Goal: Browse casually: Explore the website without a specific task or goal

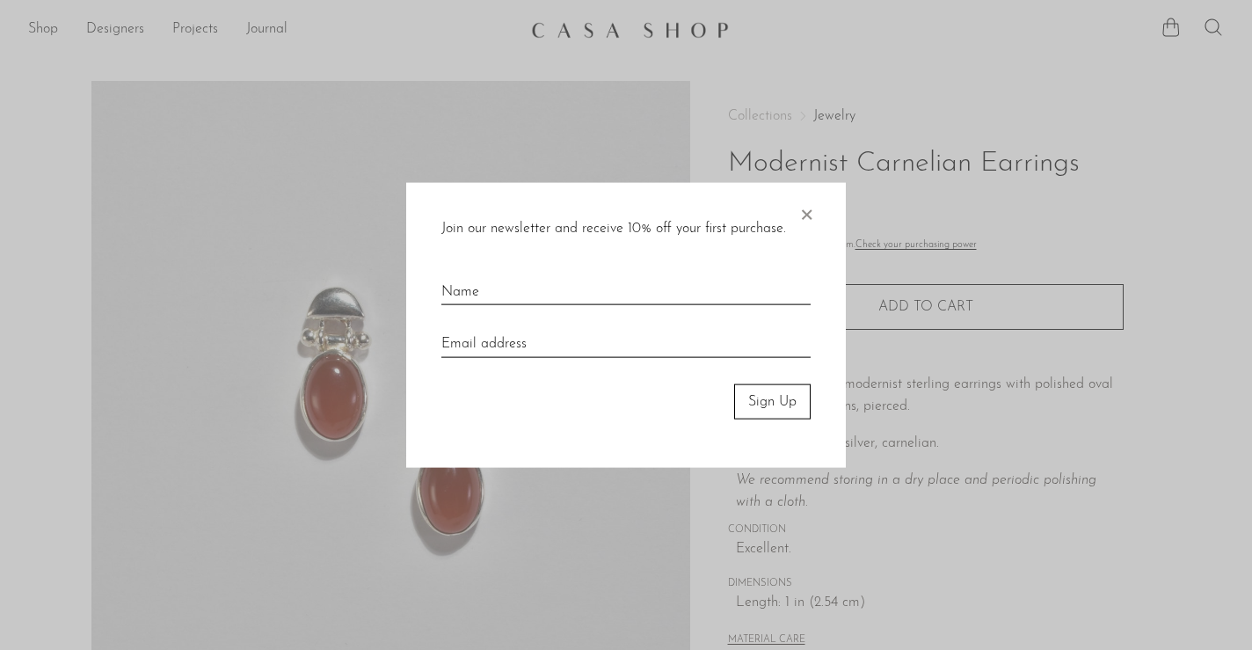
click at [808, 212] on span "×" at bounding box center [806, 210] width 18 height 56
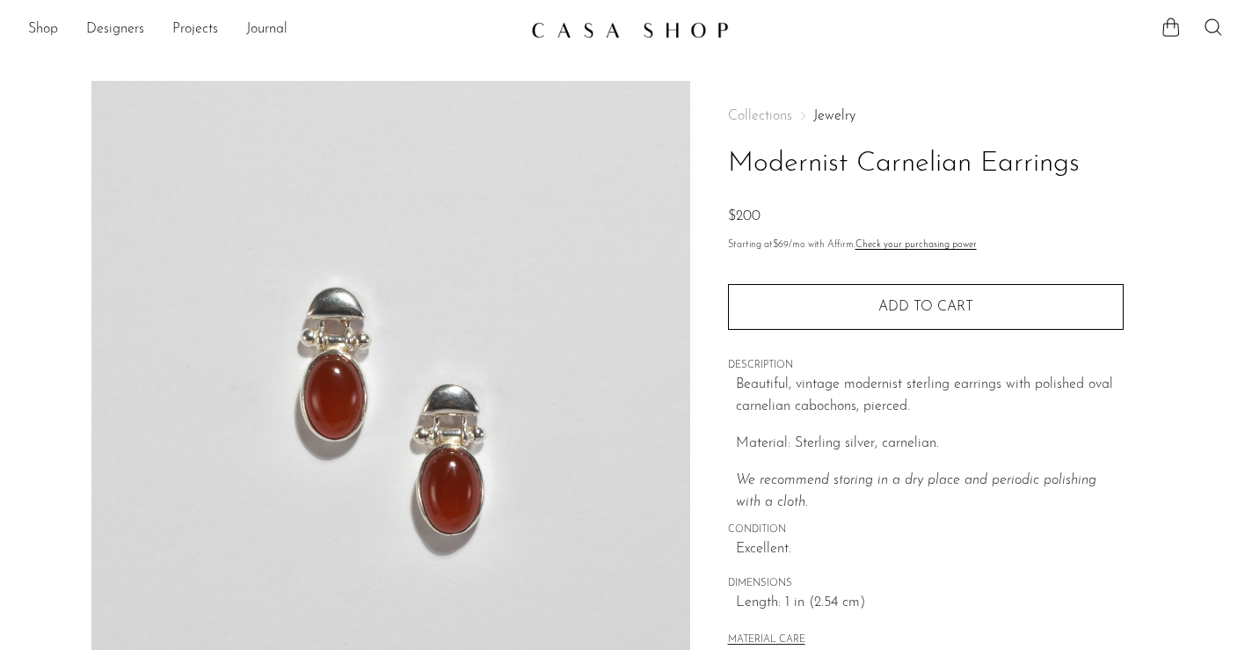
click at [555, 33] on img at bounding box center [630, 30] width 198 height 18
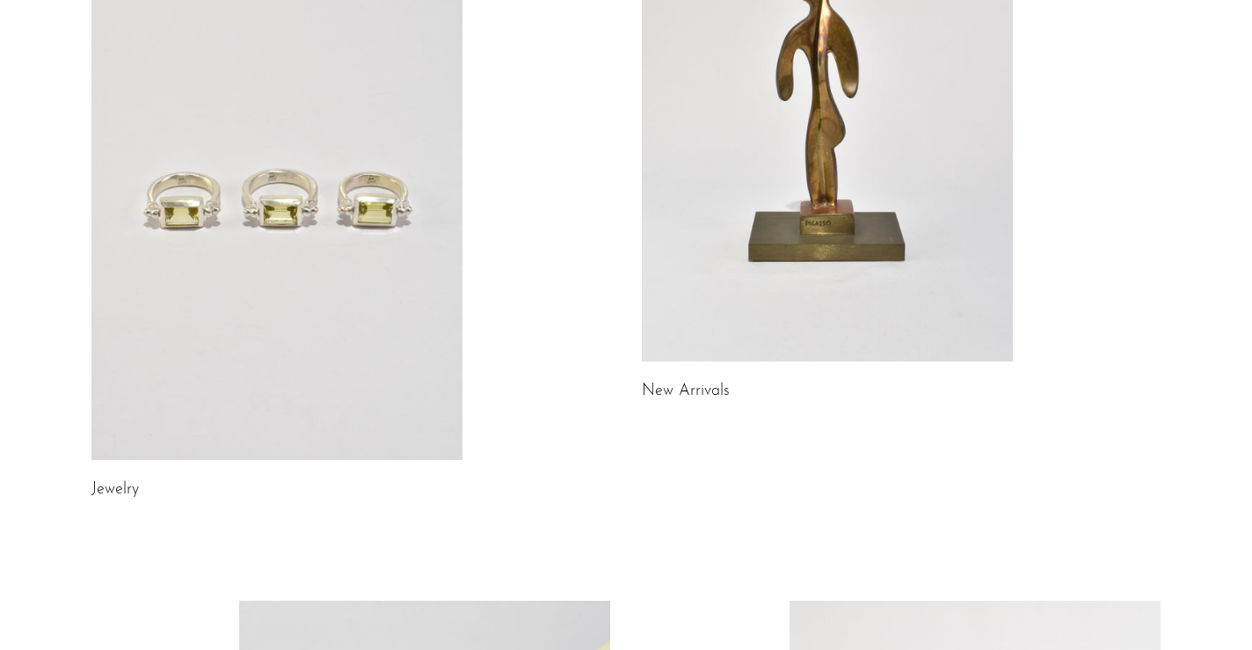
scroll to position [114, 0]
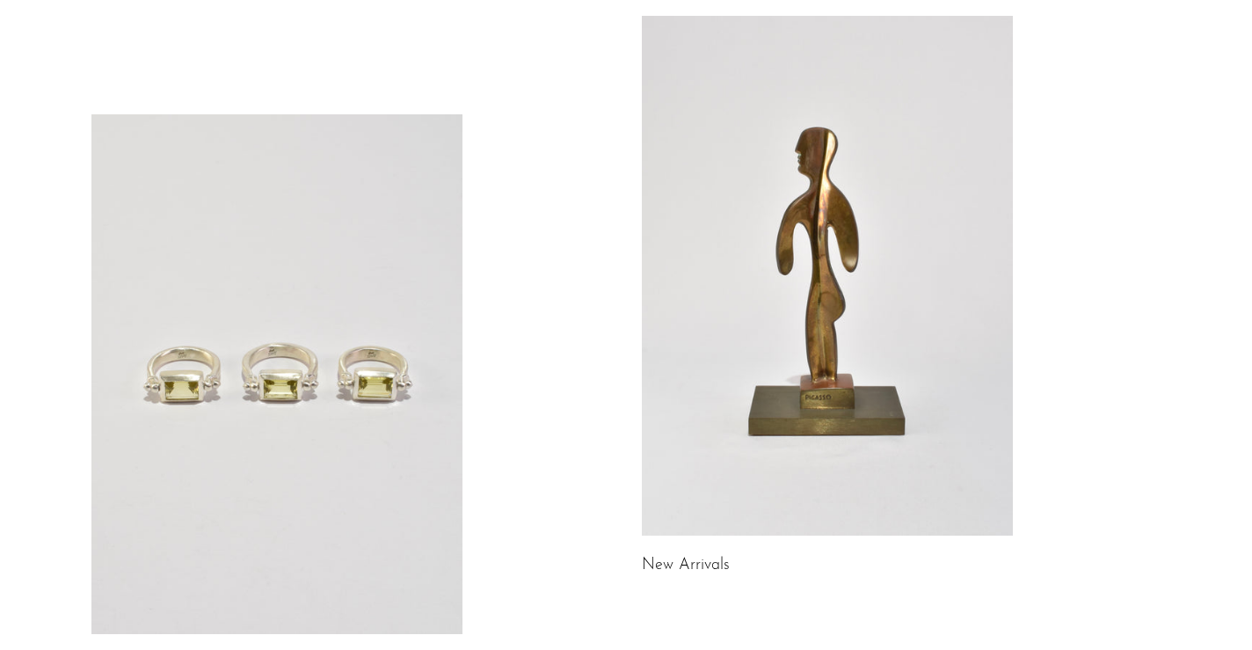
click at [237, 260] on link at bounding box center [276, 373] width 371 height 519
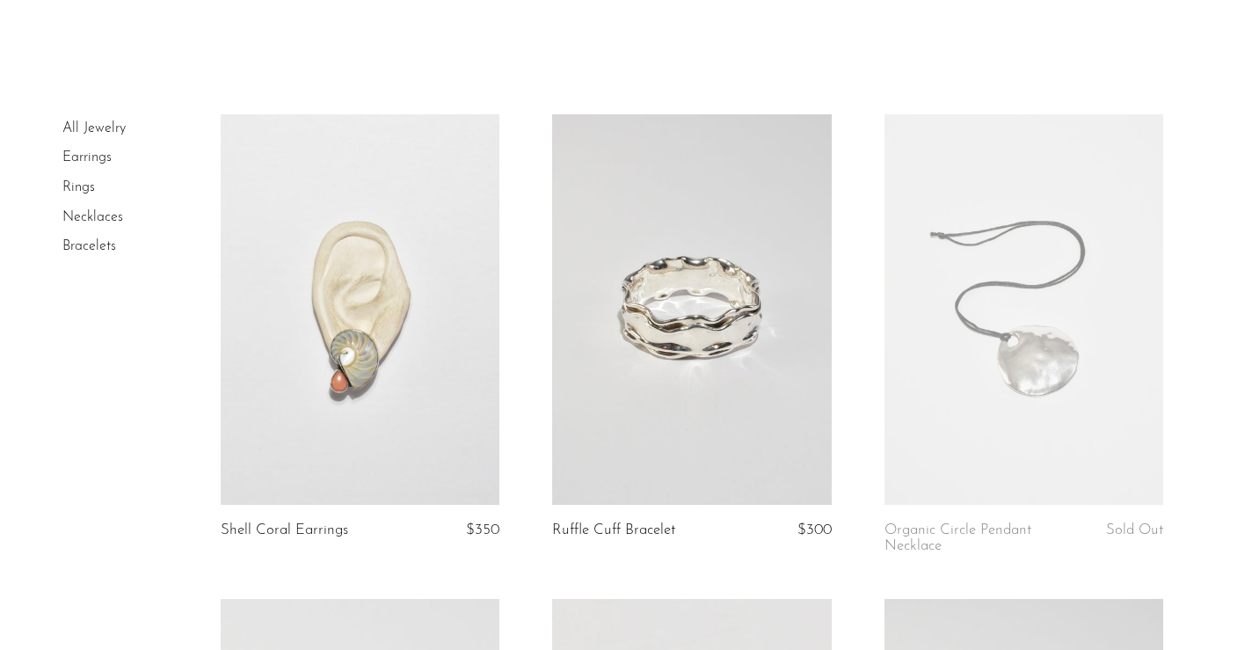
scroll to position [52, 0]
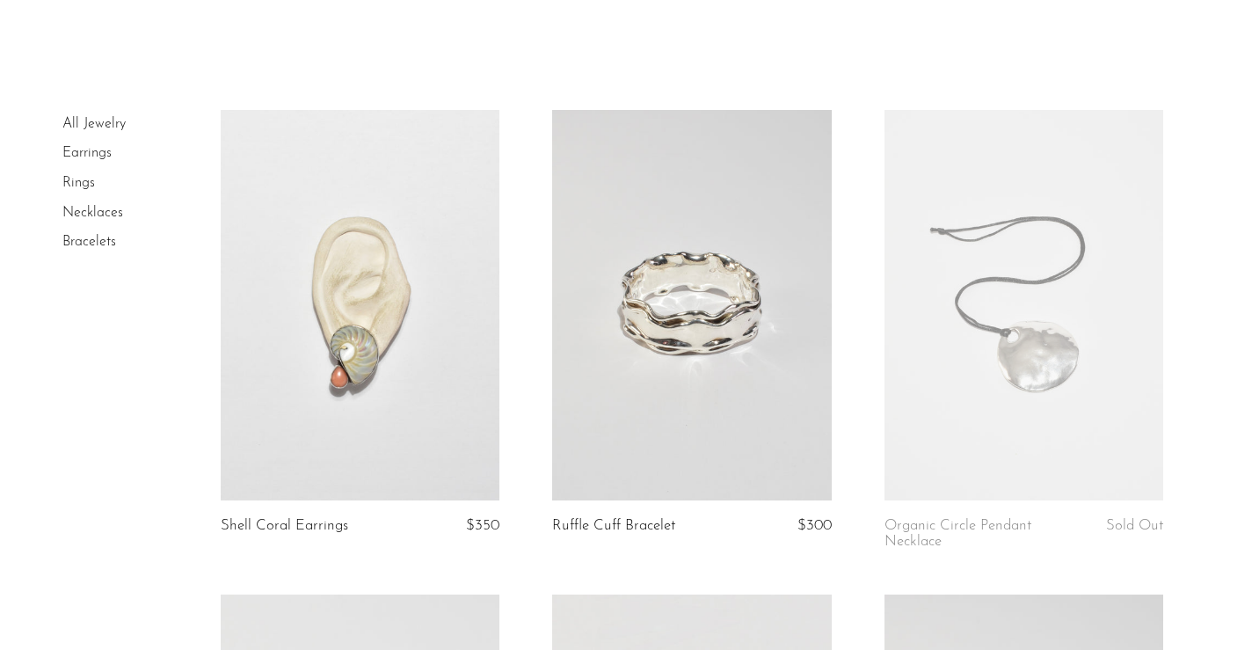
click at [388, 320] on link at bounding box center [360, 305] width 279 height 390
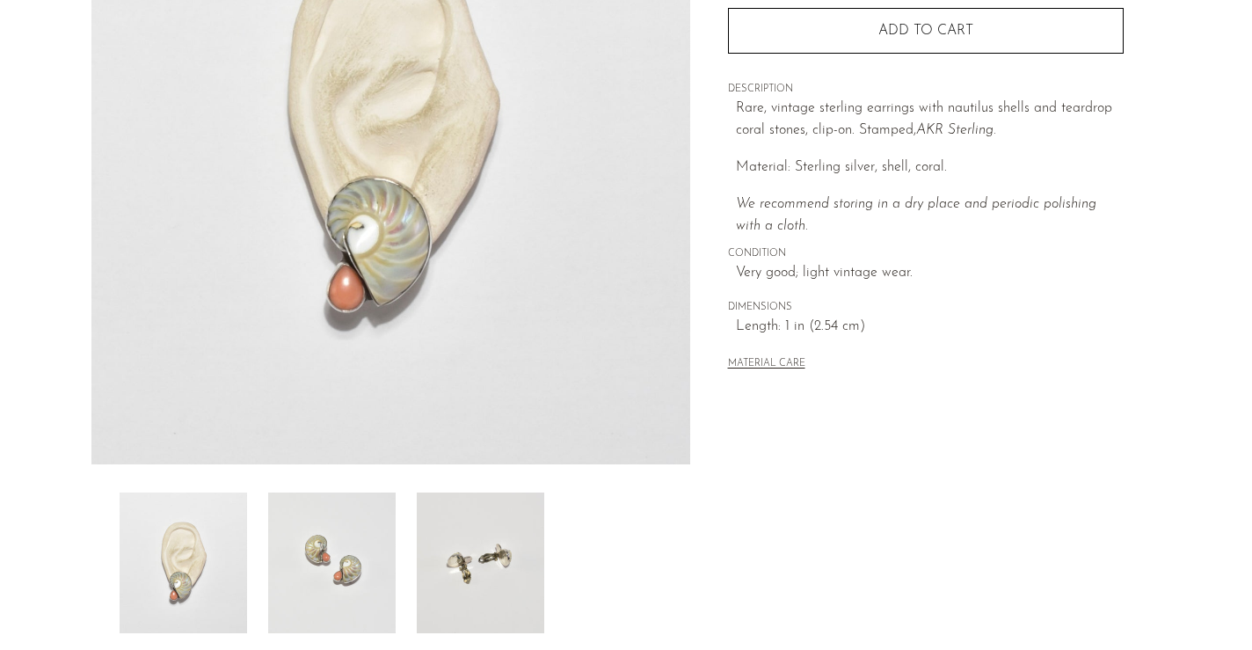
scroll to position [283, 0]
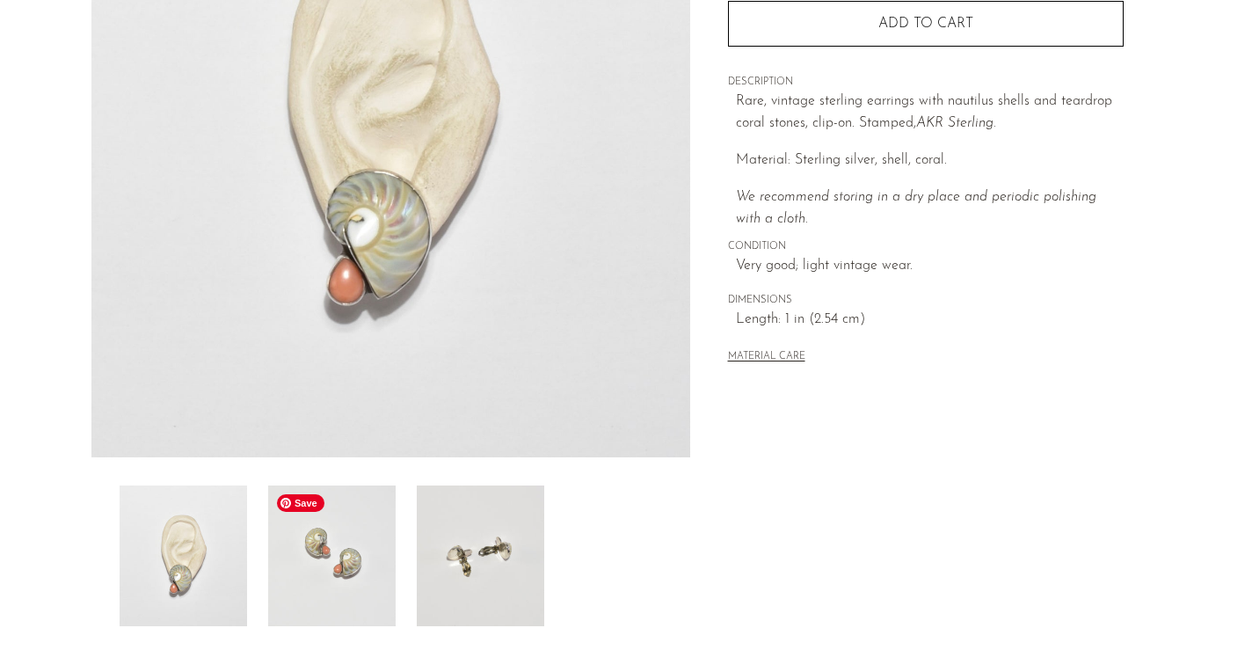
click at [329, 569] on img at bounding box center [331, 555] width 127 height 141
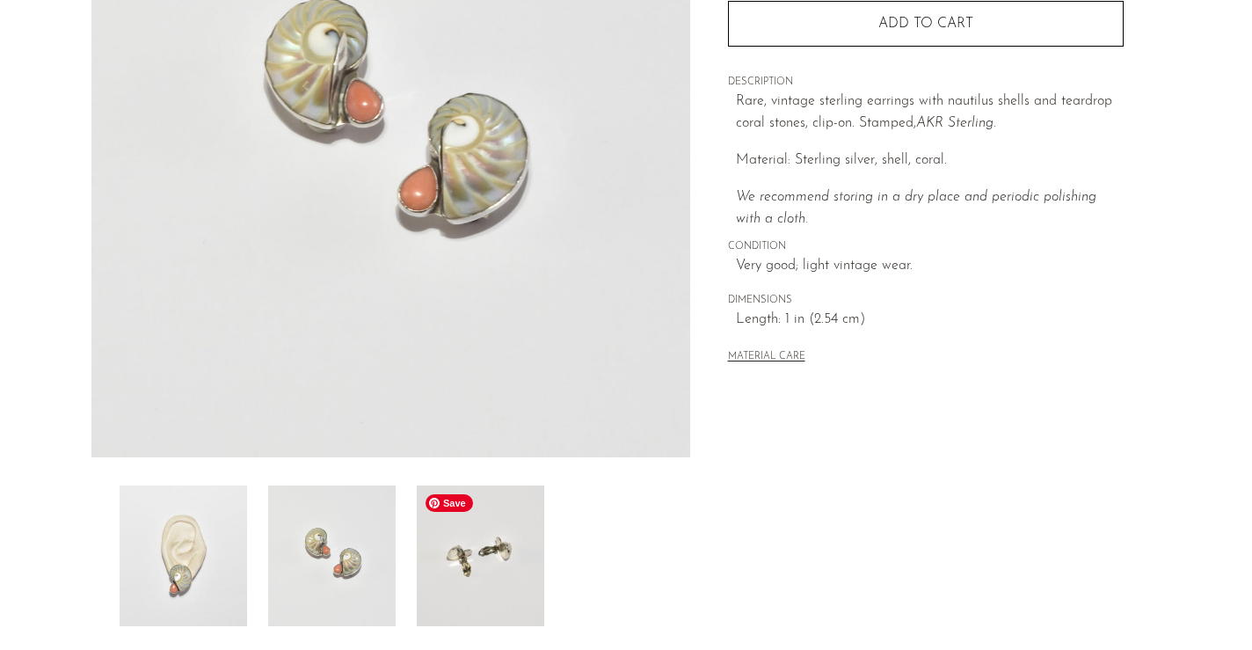
click at [478, 570] on img at bounding box center [480, 555] width 127 height 141
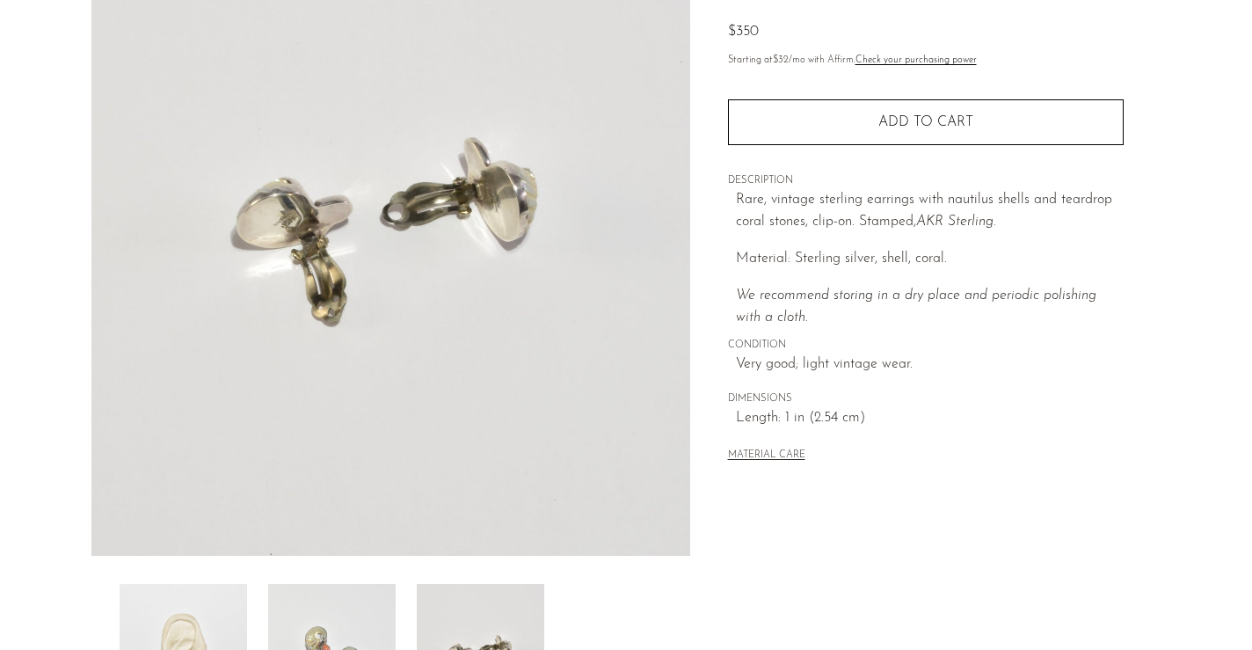
scroll to position [0, 0]
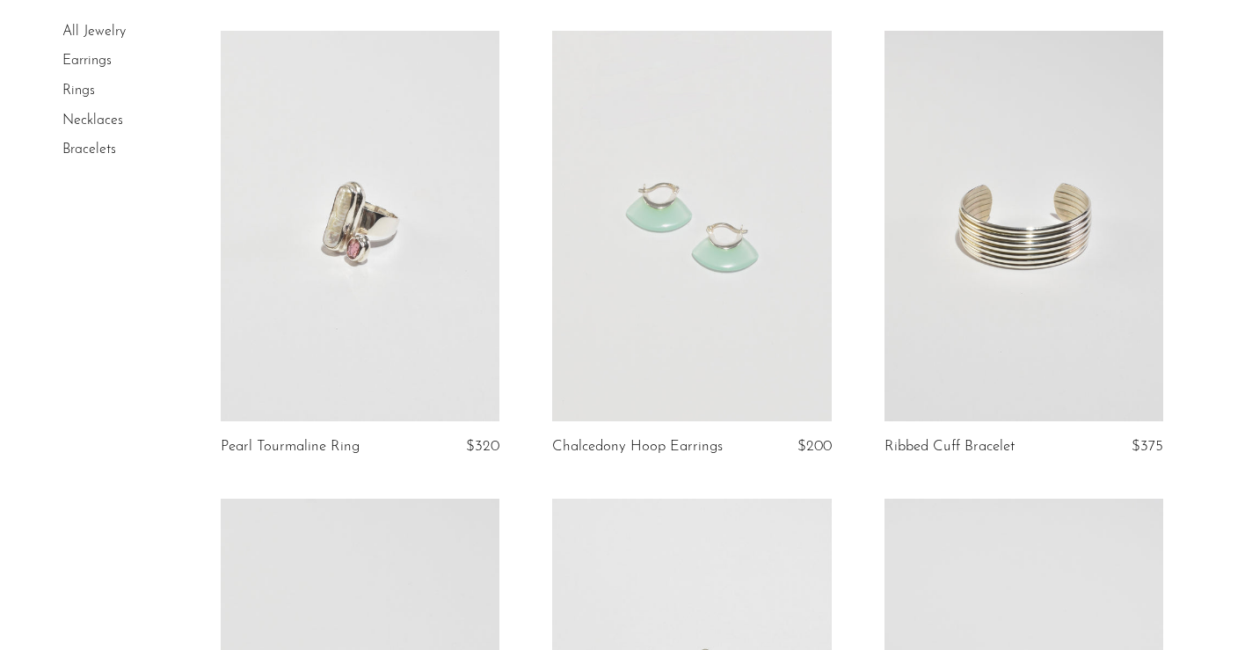
scroll to position [610, 0]
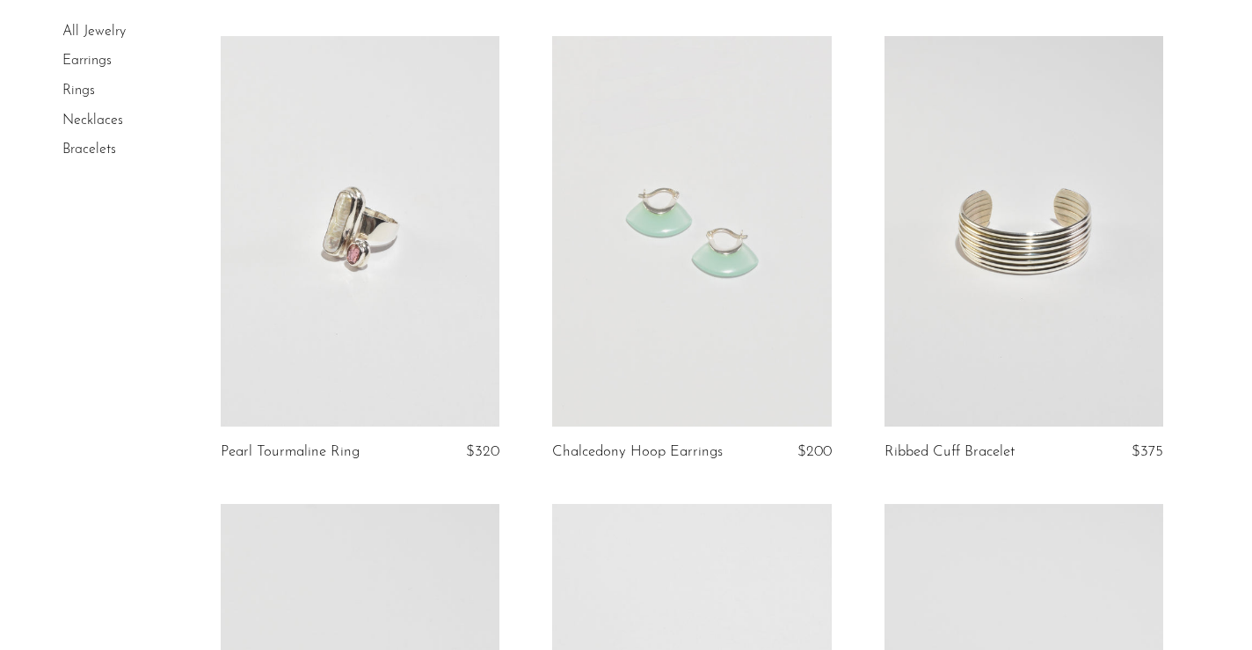
click at [688, 276] on link at bounding box center [691, 231] width 279 height 390
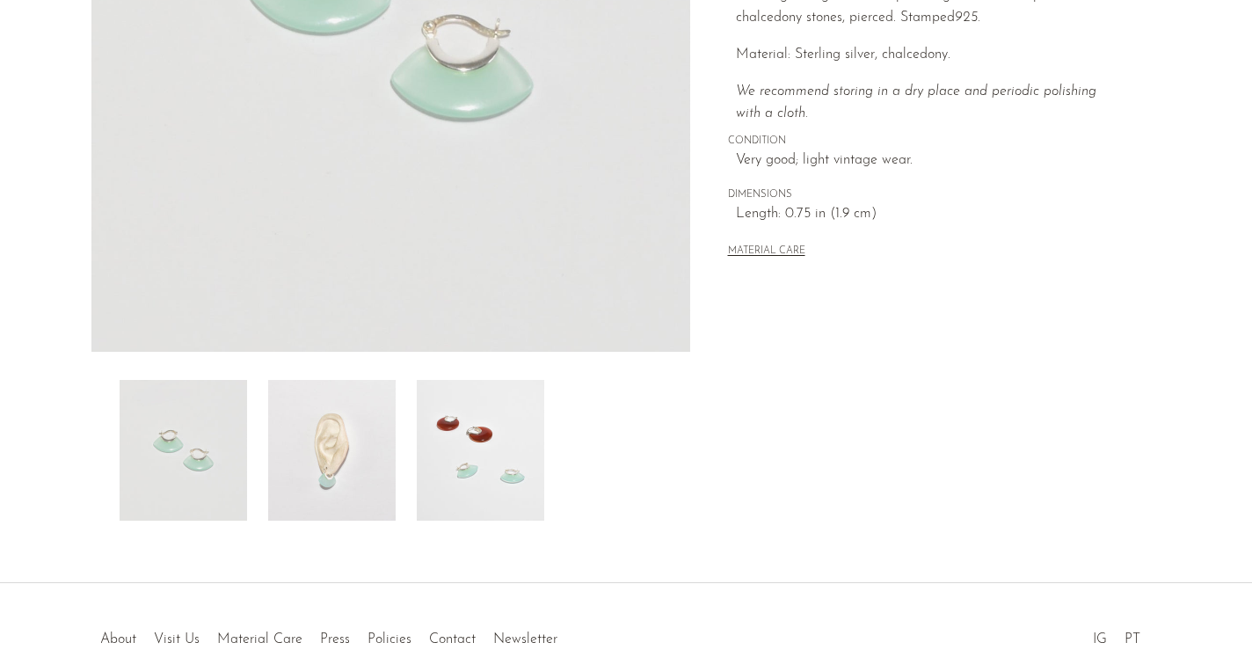
scroll to position [402, 0]
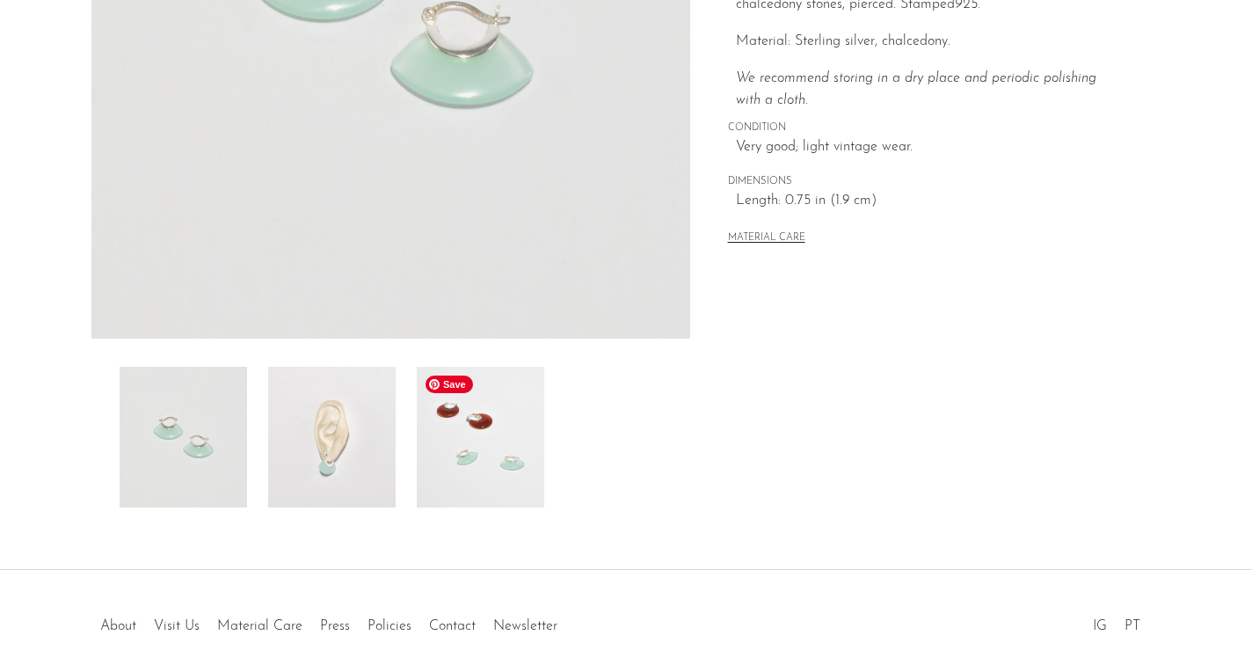
click at [456, 425] on img at bounding box center [480, 437] width 127 height 141
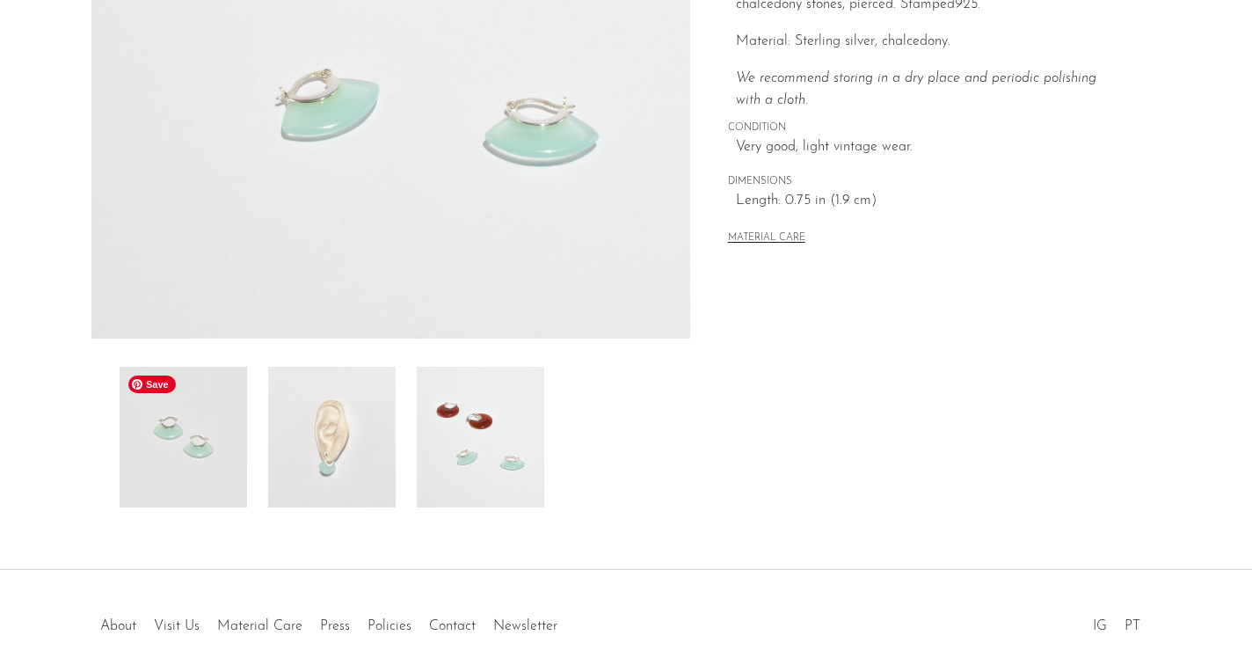
click at [205, 462] on img at bounding box center [183, 437] width 127 height 141
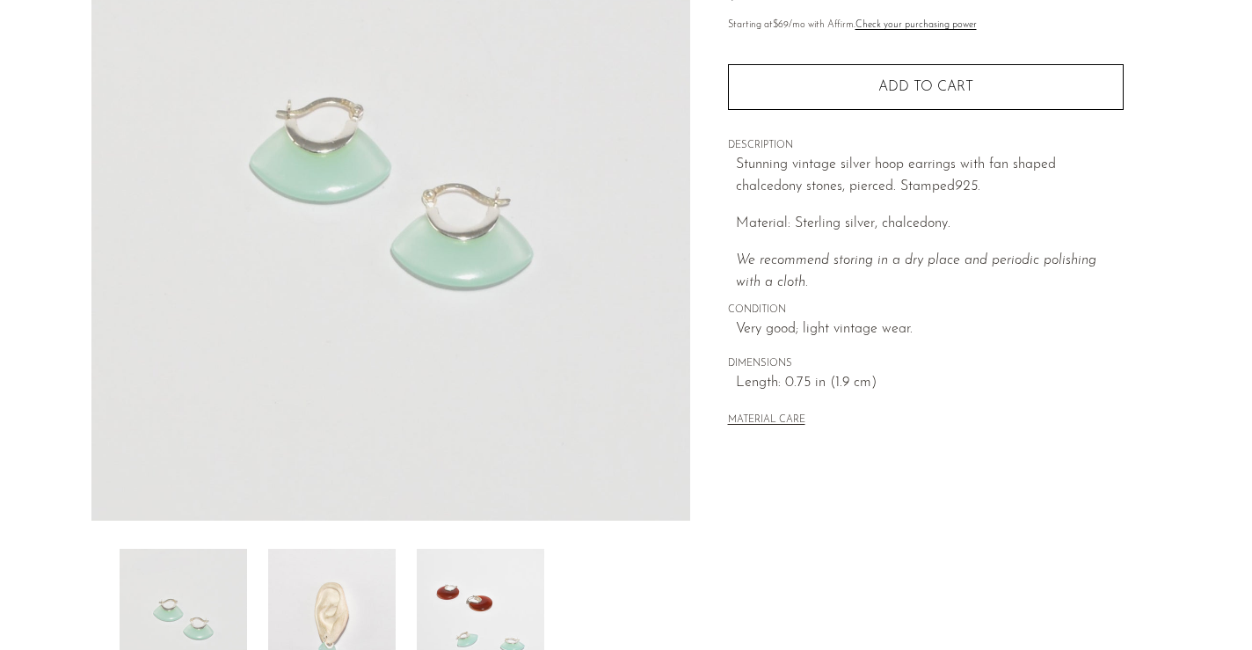
scroll to position [315, 0]
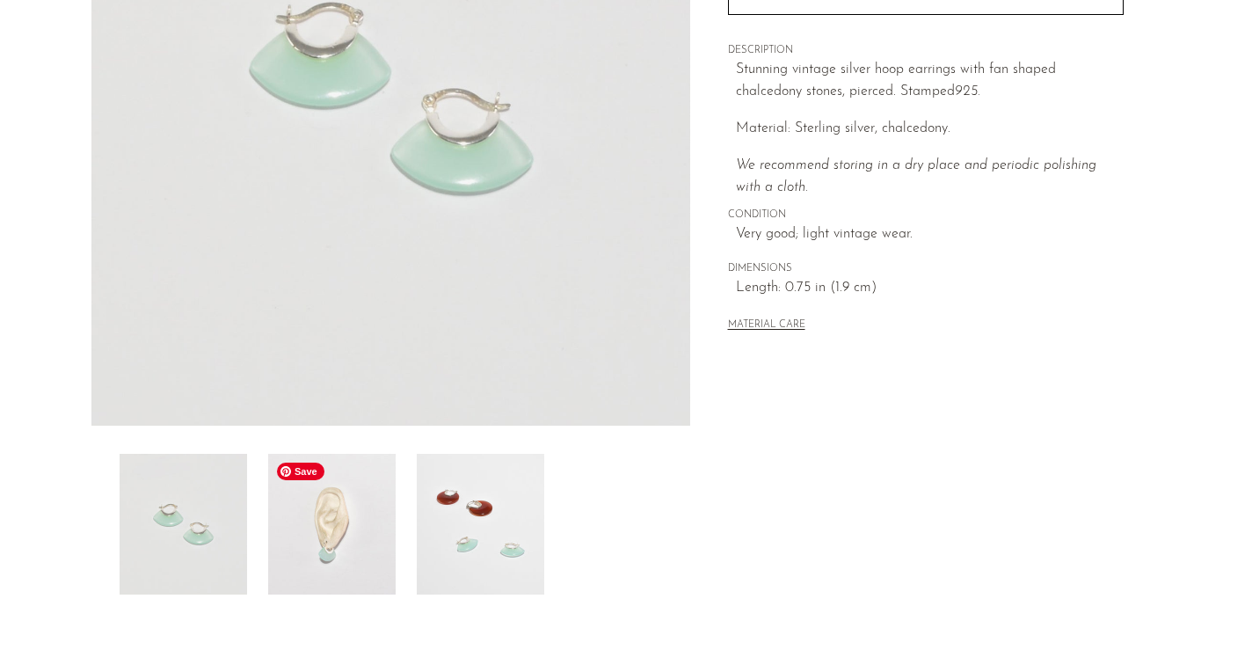
click at [341, 520] on img at bounding box center [331, 524] width 127 height 141
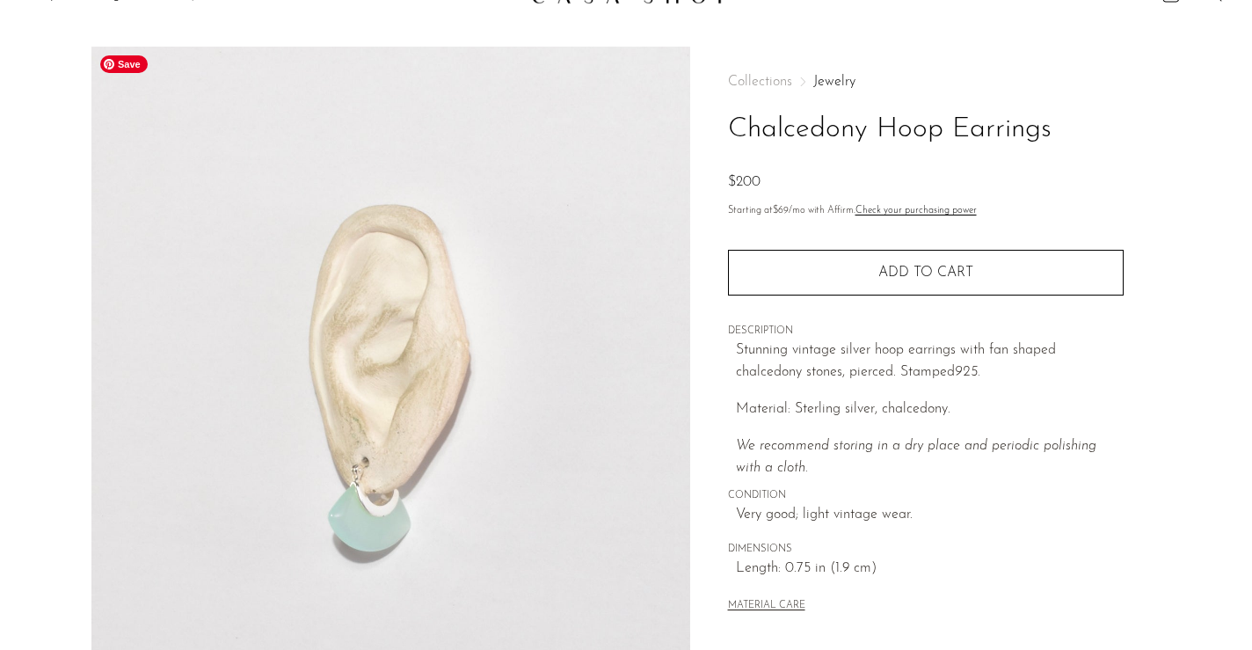
scroll to position [0, 0]
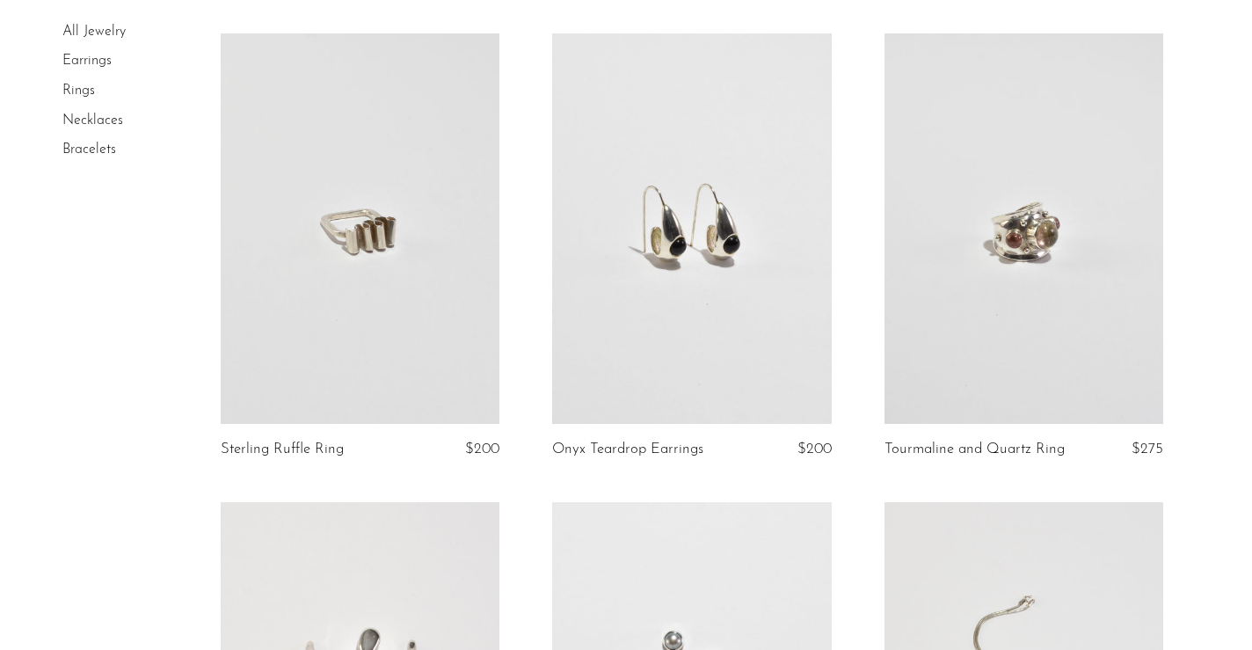
scroll to position [1083, 0]
click at [650, 269] on link at bounding box center [691, 226] width 279 height 390
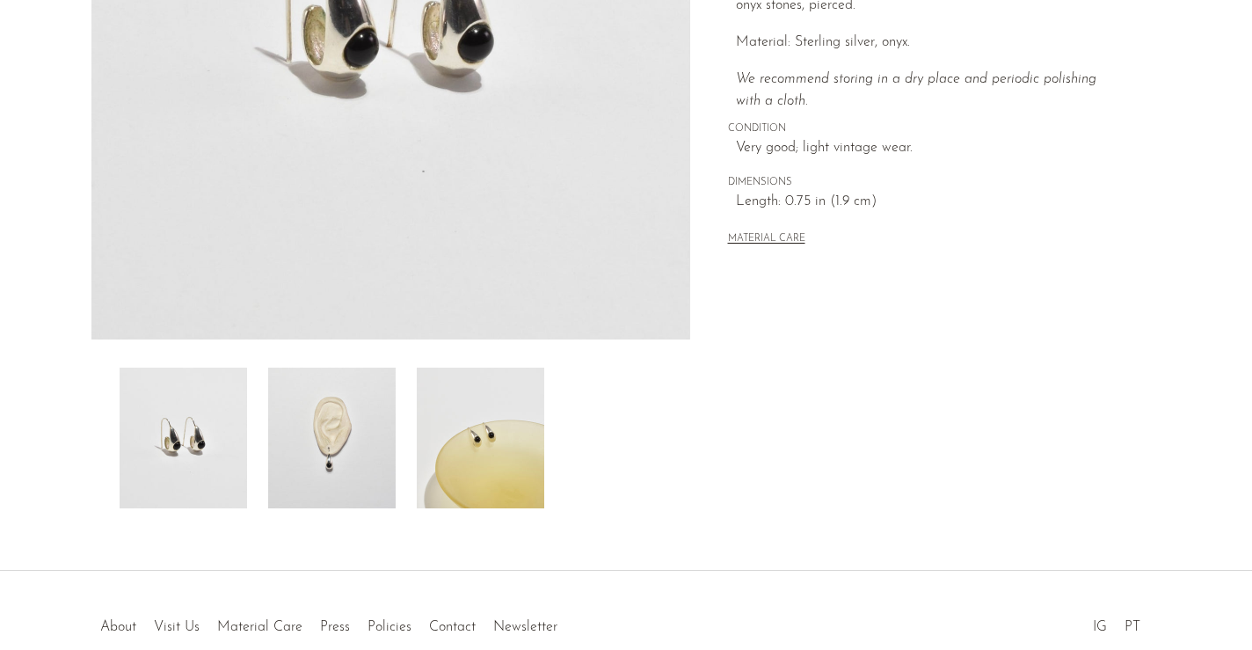
scroll to position [418, 0]
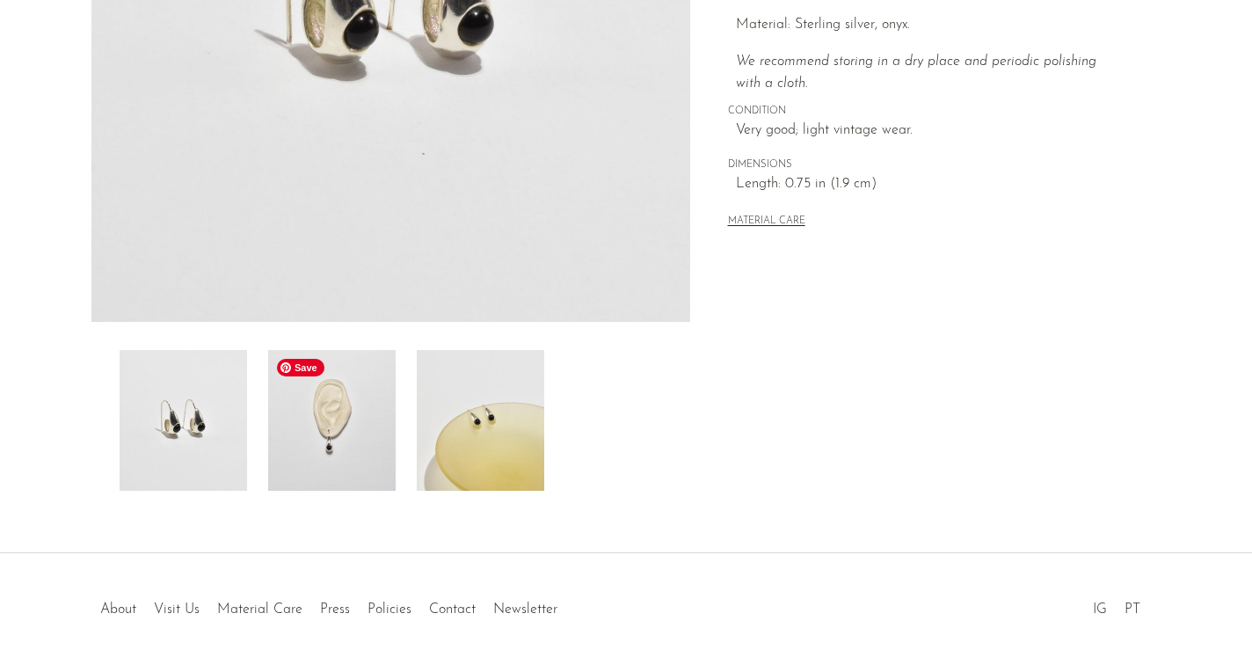
click at [343, 439] on img at bounding box center [331, 420] width 127 height 141
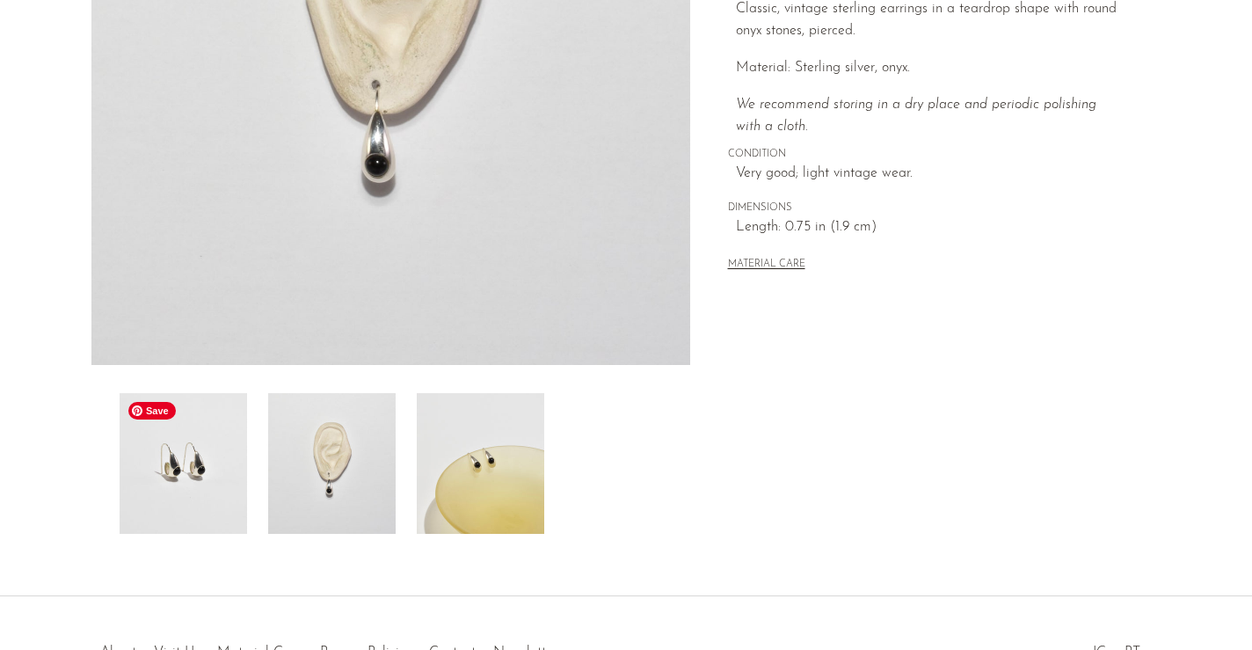
scroll to position [347, 0]
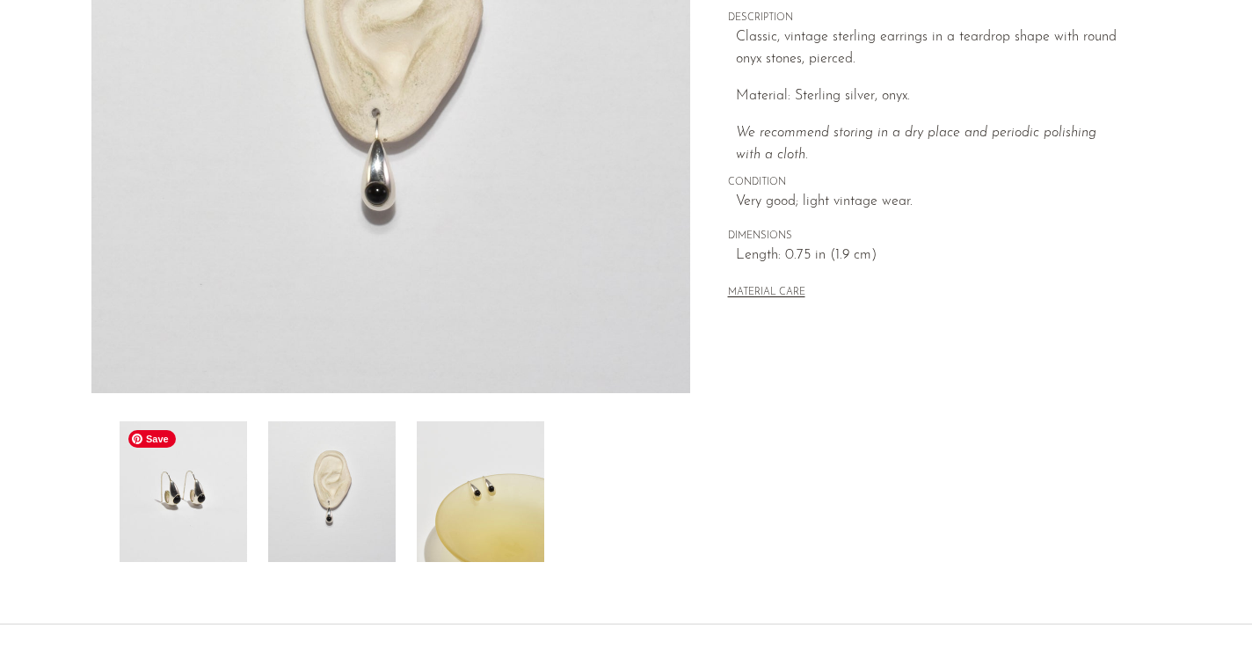
click at [207, 527] on img at bounding box center [183, 491] width 127 height 141
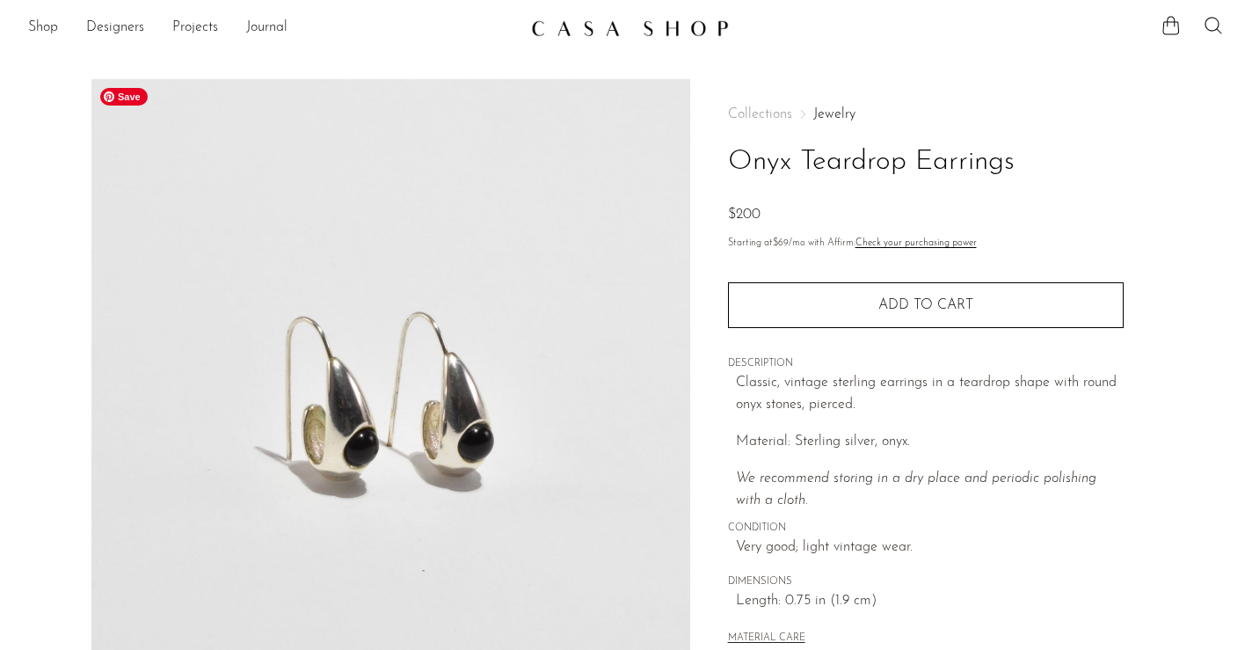
scroll to position [0, 0]
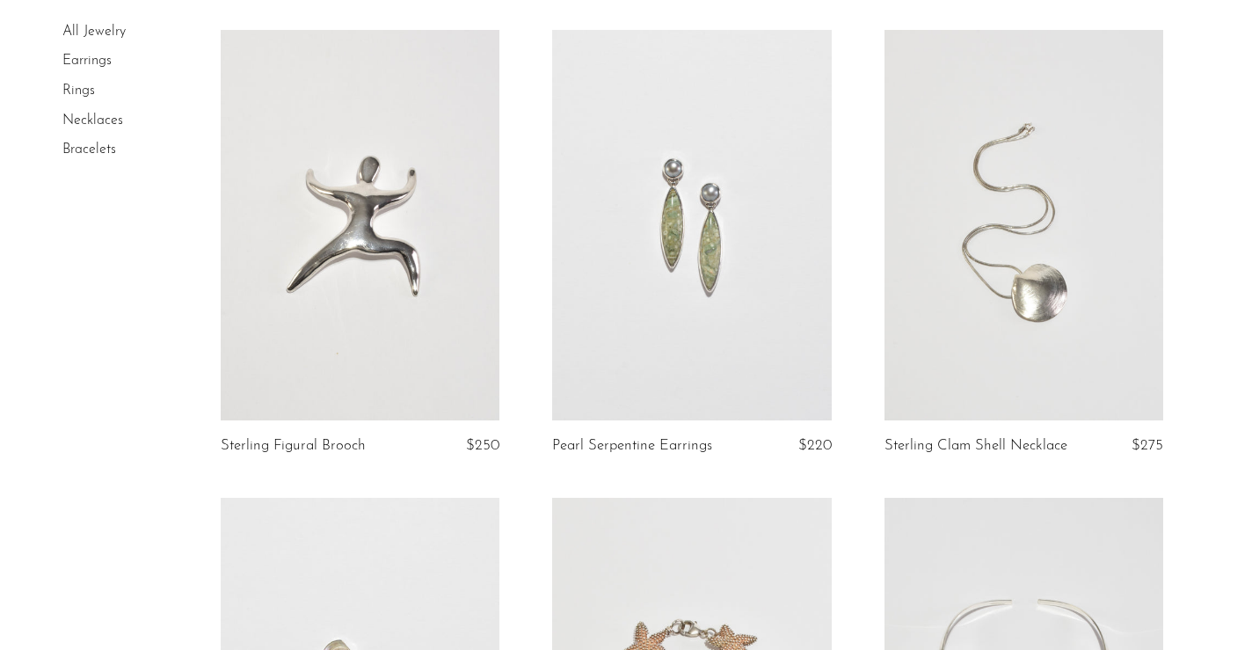
scroll to position [1544, 0]
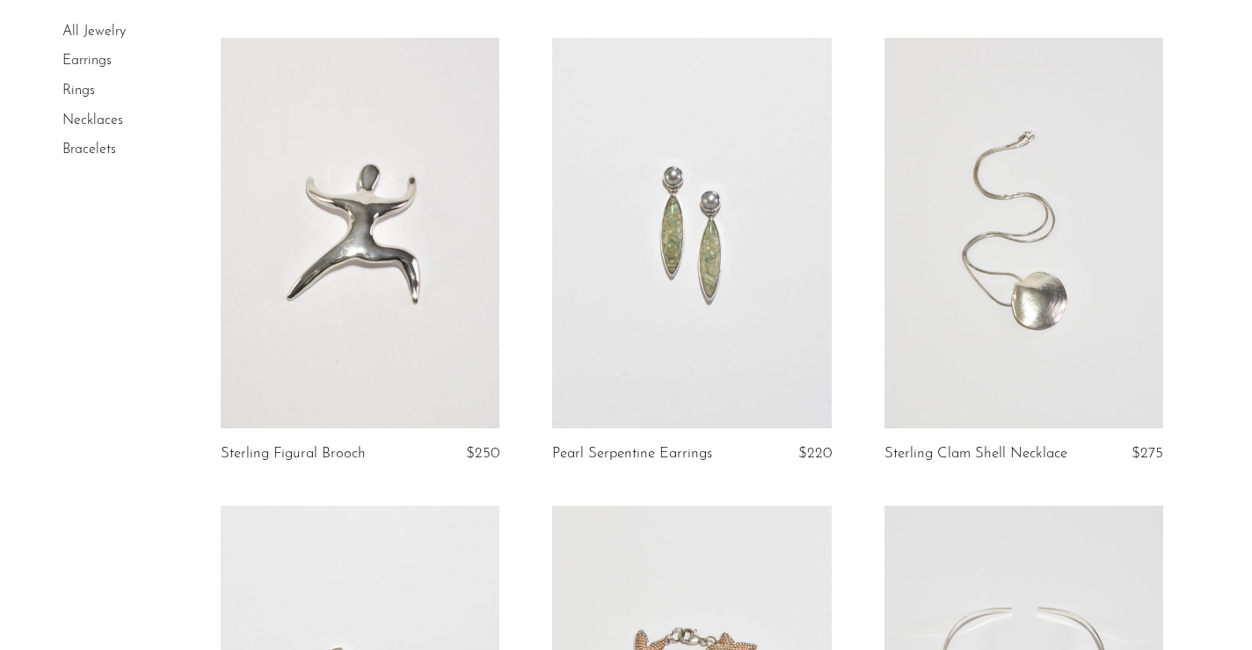
click at [985, 245] on link at bounding box center [1023, 233] width 279 height 390
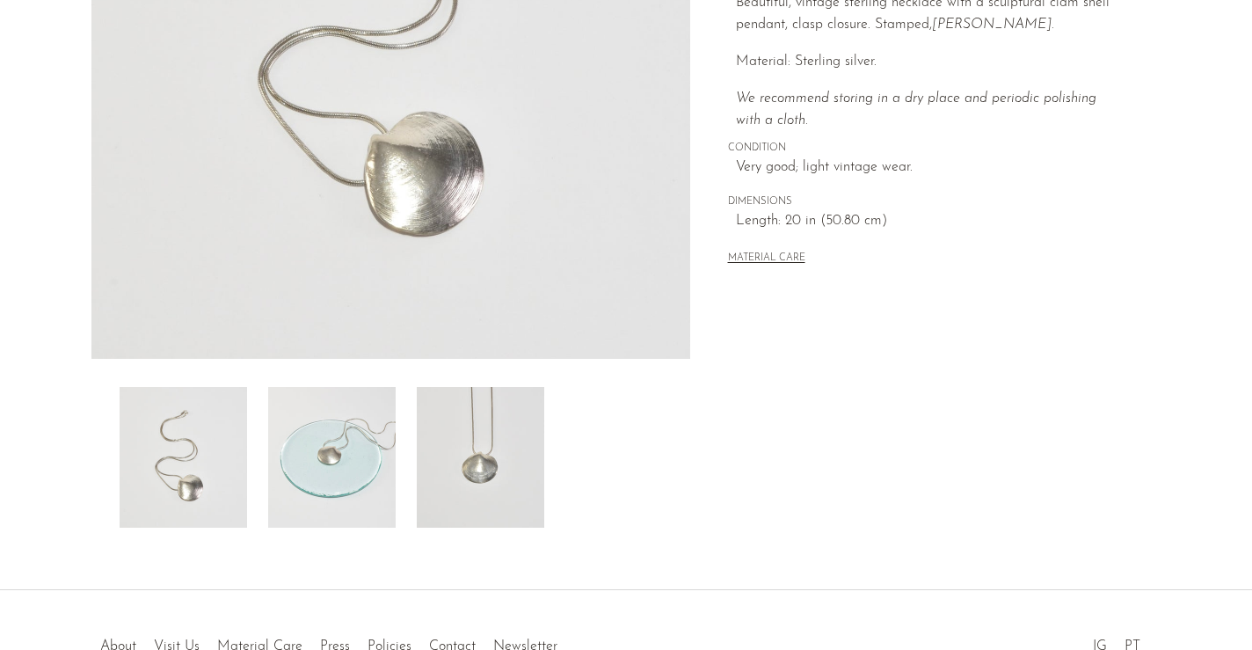
scroll to position [412, 0]
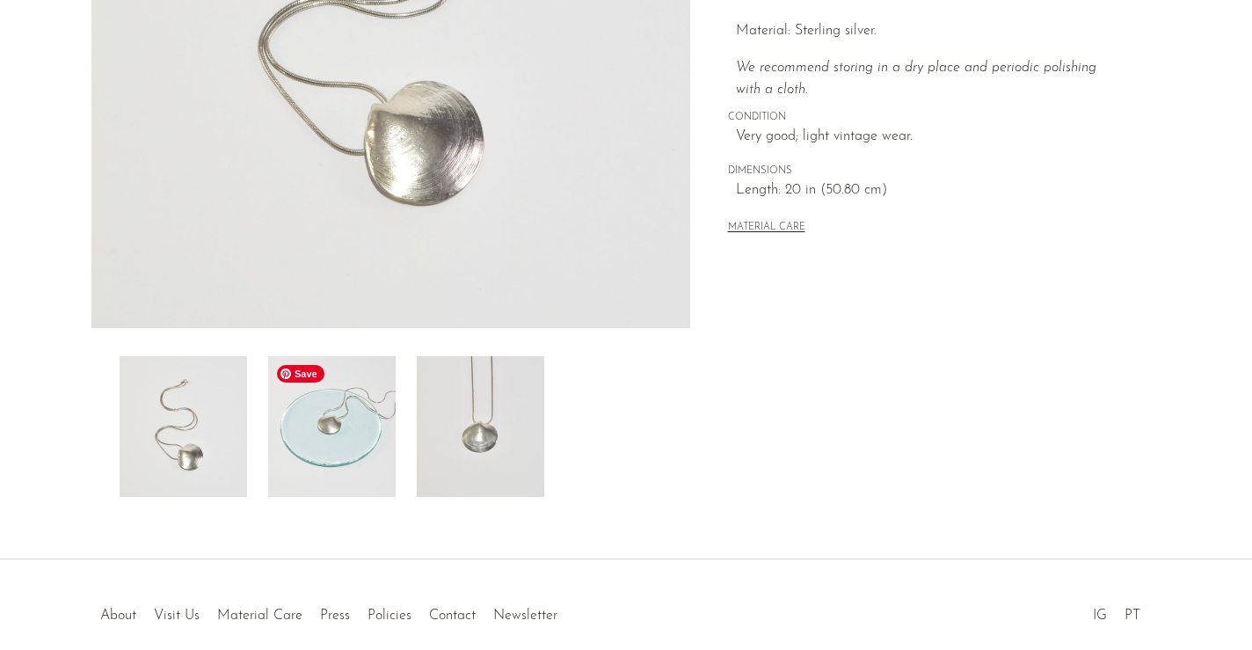
click at [388, 454] on img at bounding box center [331, 426] width 127 height 141
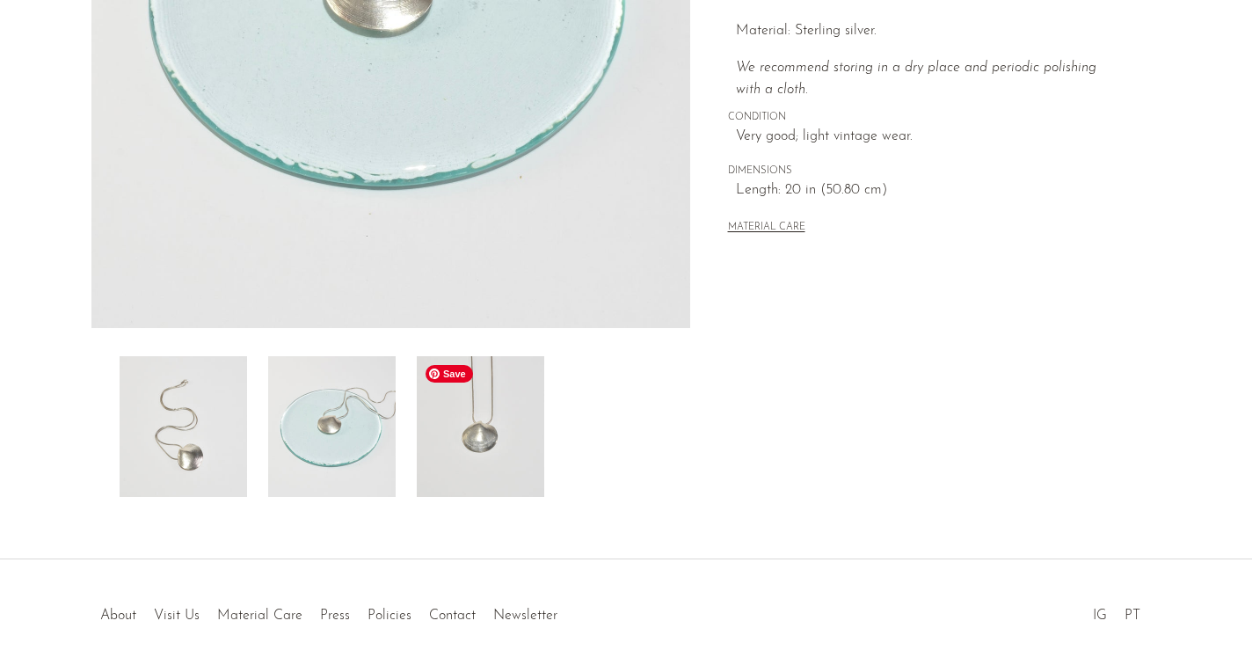
click at [483, 443] on img at bounding box center [480, 426] width 127 height 141
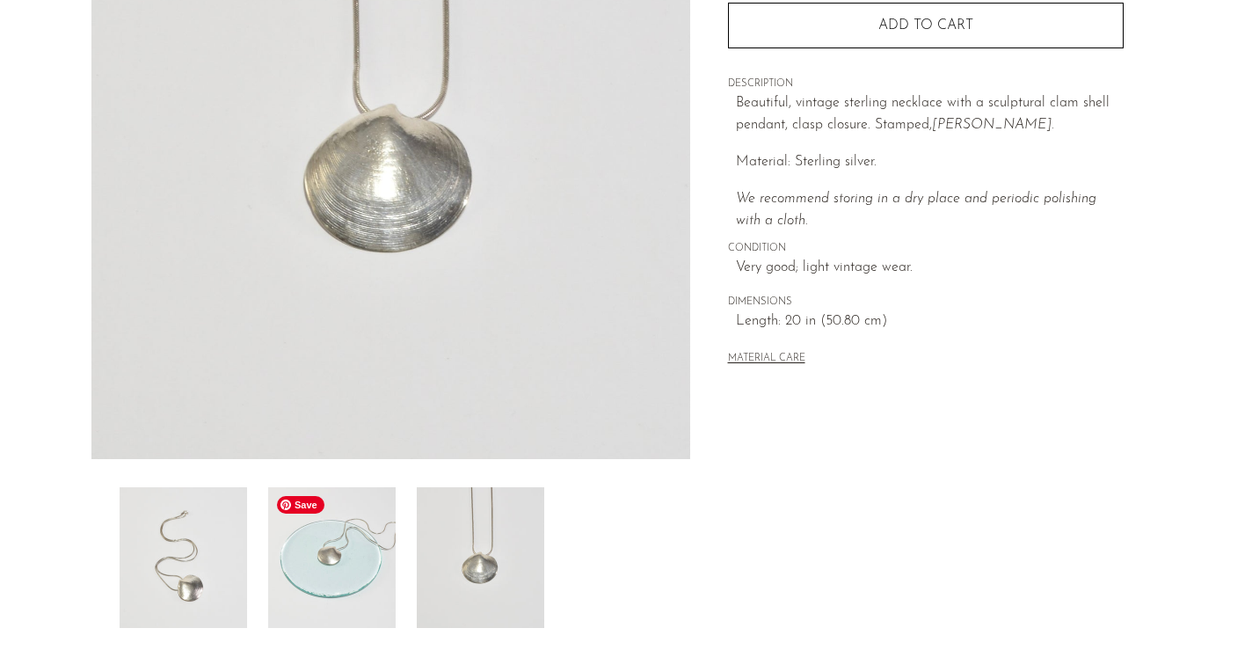
scroll to position [250, 0]
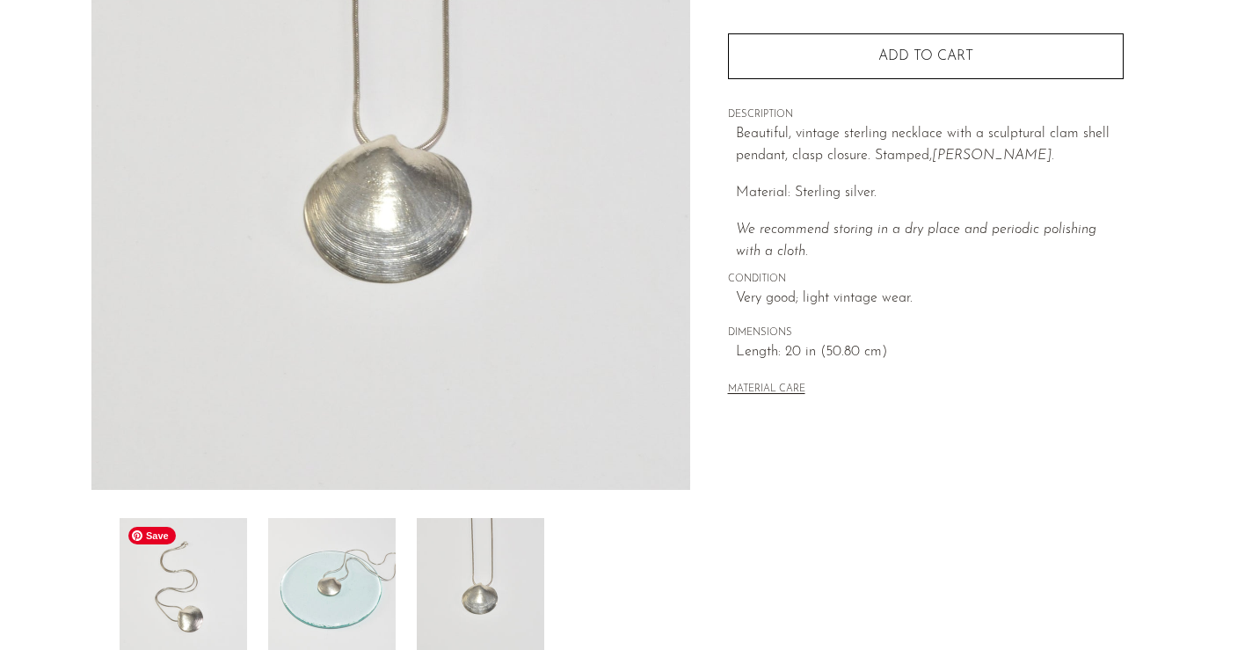
click at [209, 611] on img at bounding box center [183, 588] width 127 height 141
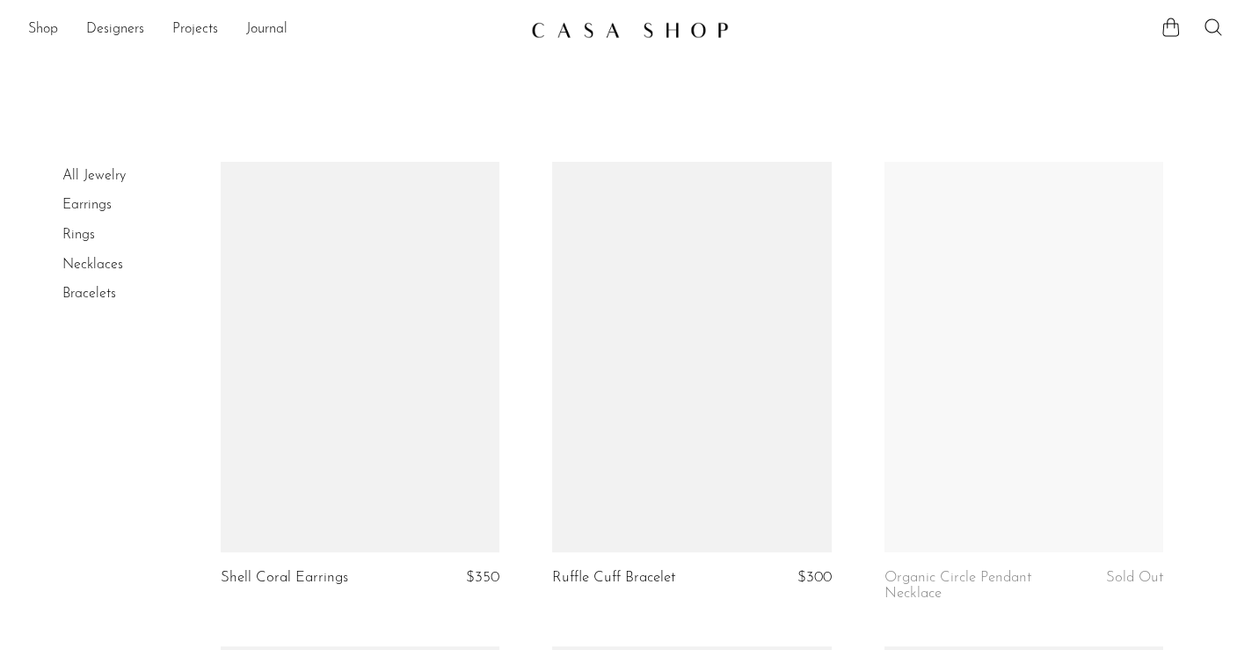
scroll to position [1544, 0]
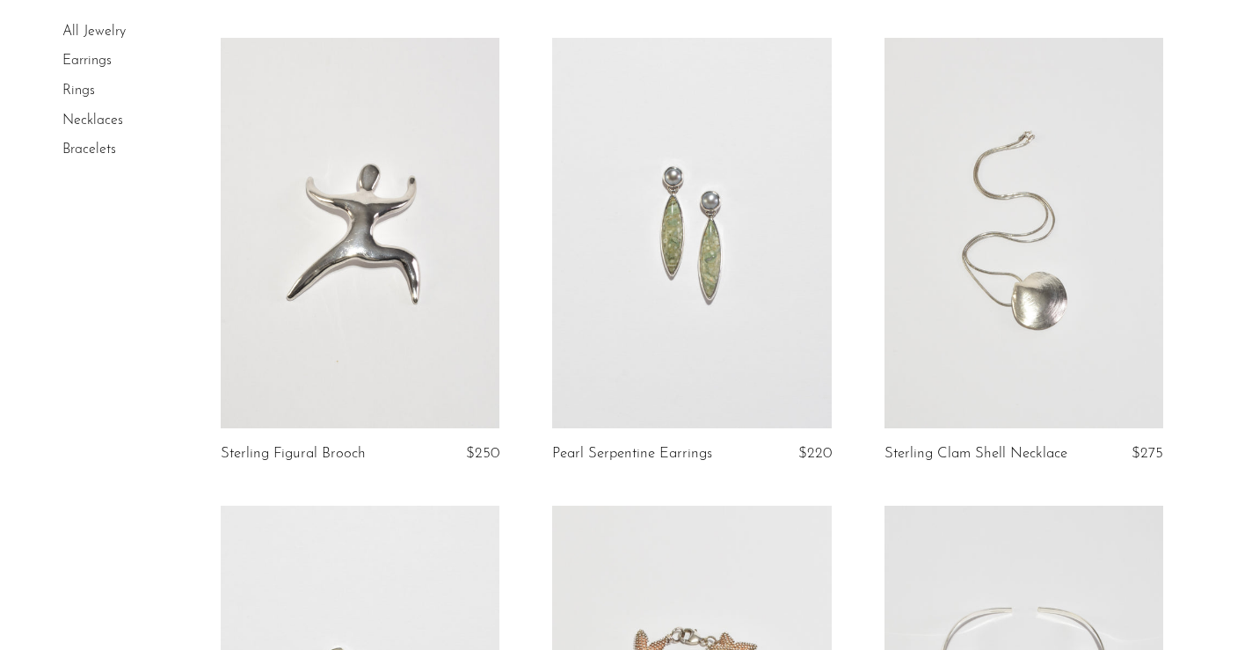
click at [965, 282] on link at bounding box center [1023, 233] width 279 height 390
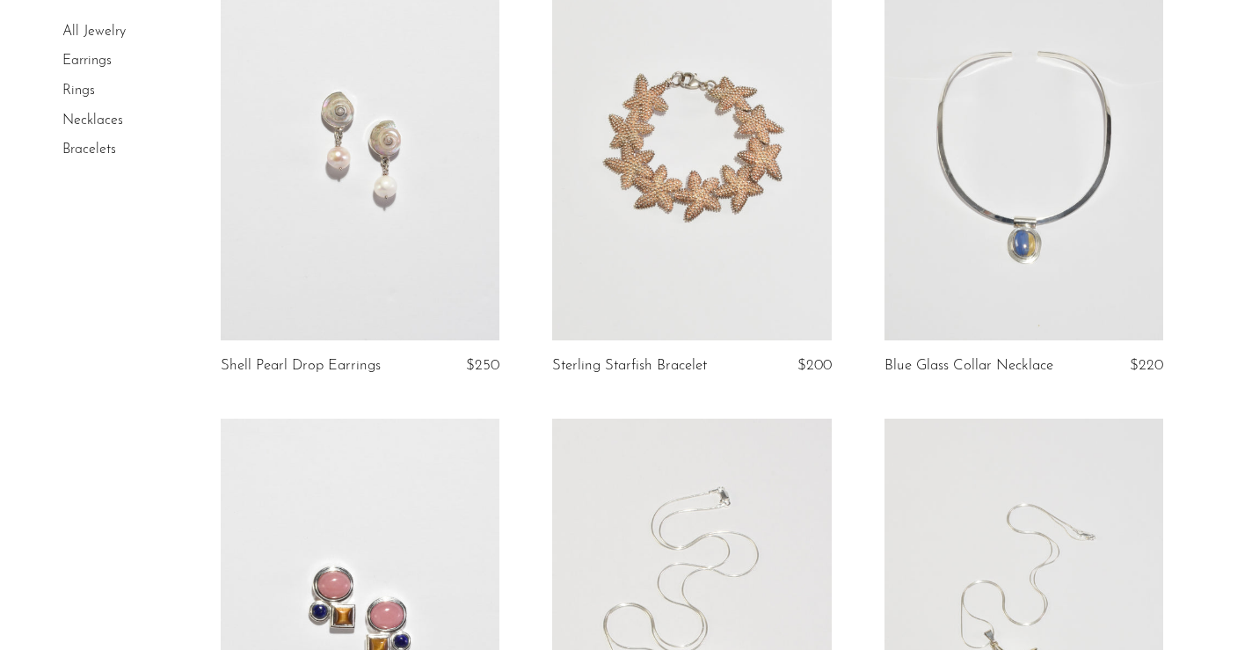
scroll to position [2096, 0]
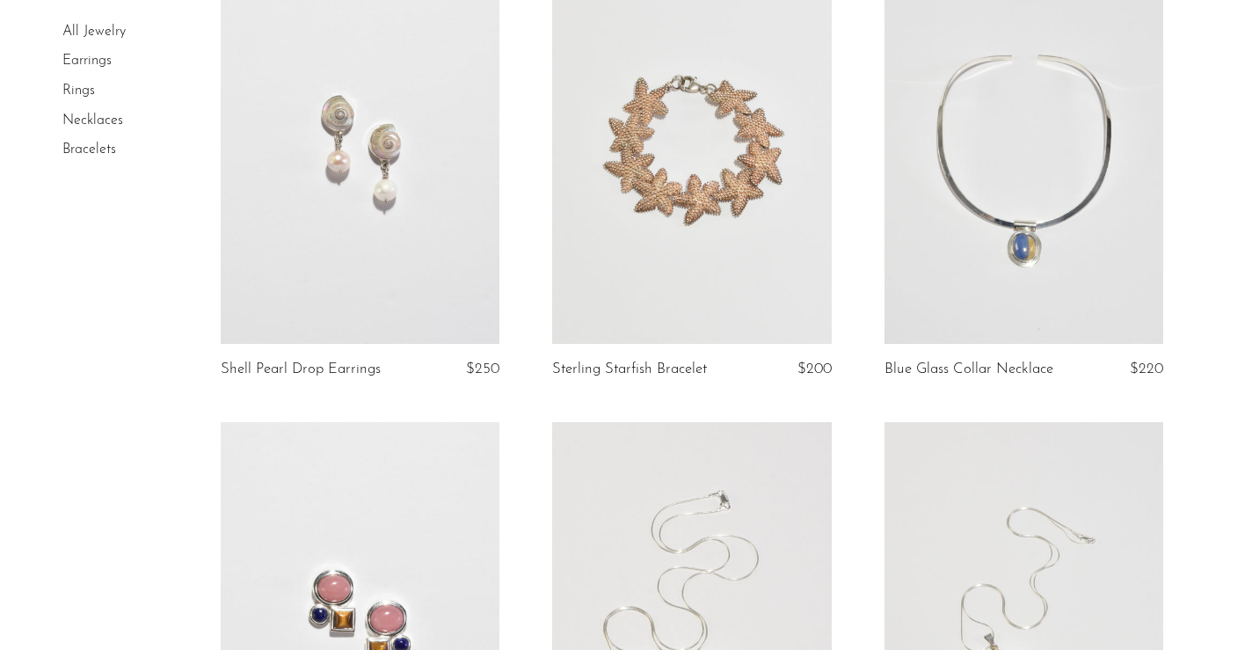
click at [387, 220] on link at bounding box center [360, 148] width 279 height 390
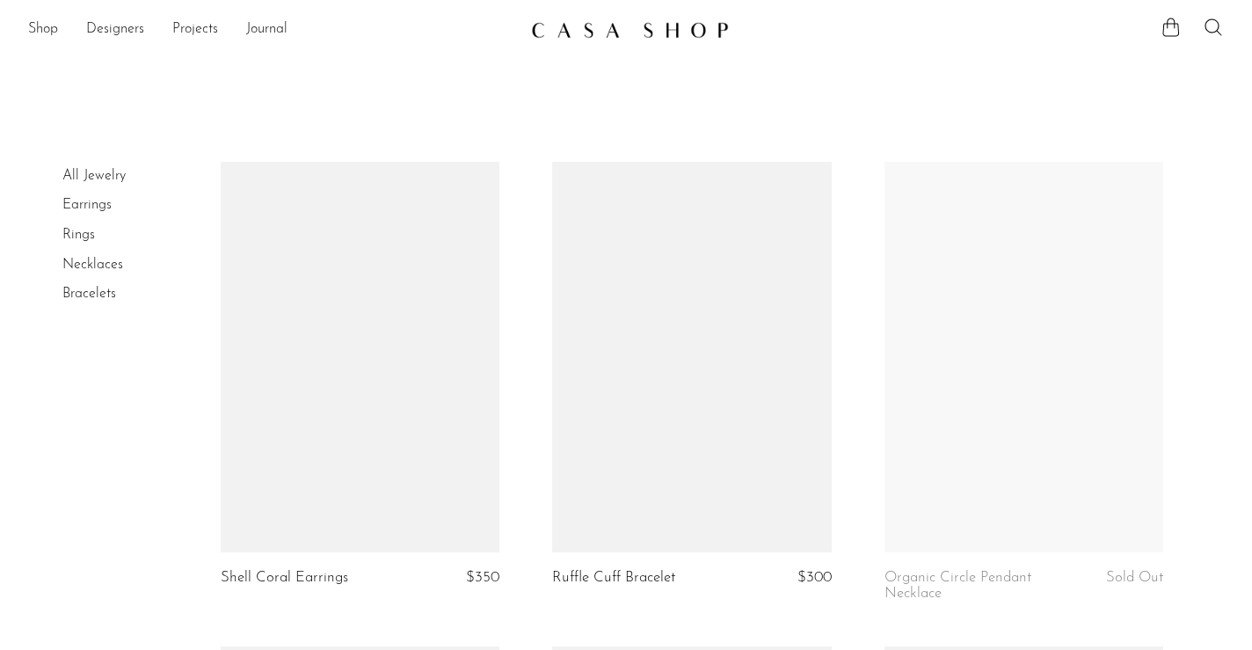
scroll to position [2096, 0]
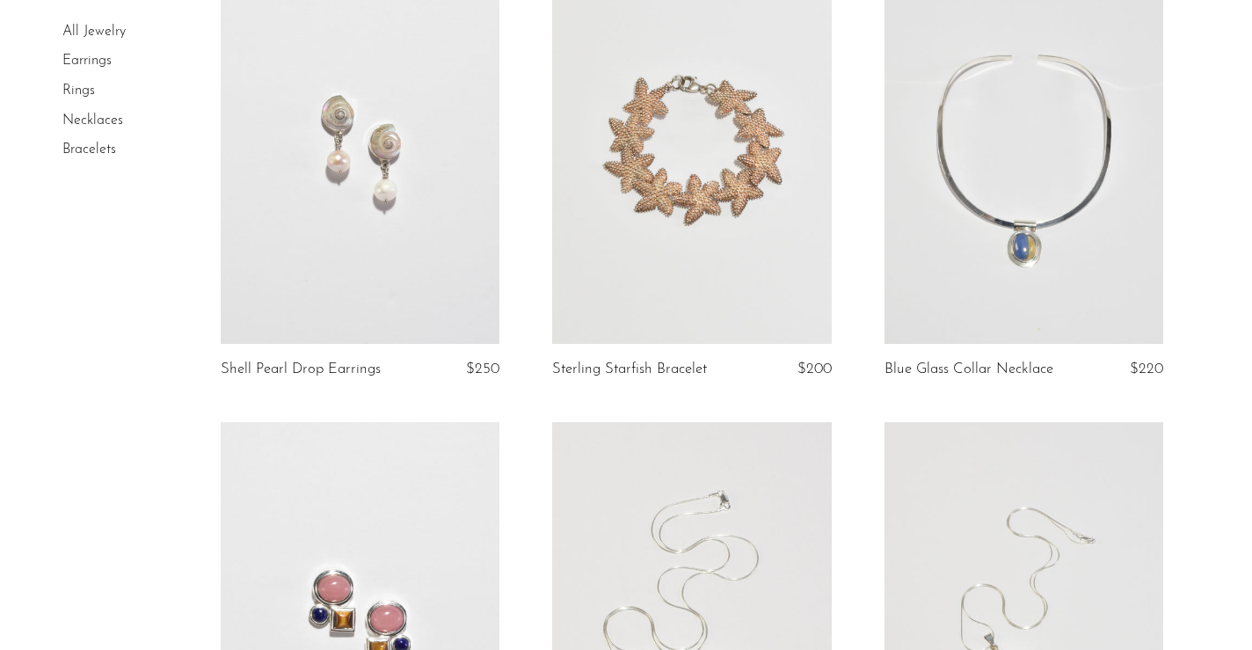
click at [627, 255] on link at bounding box center [691, 148] width 279 height 390
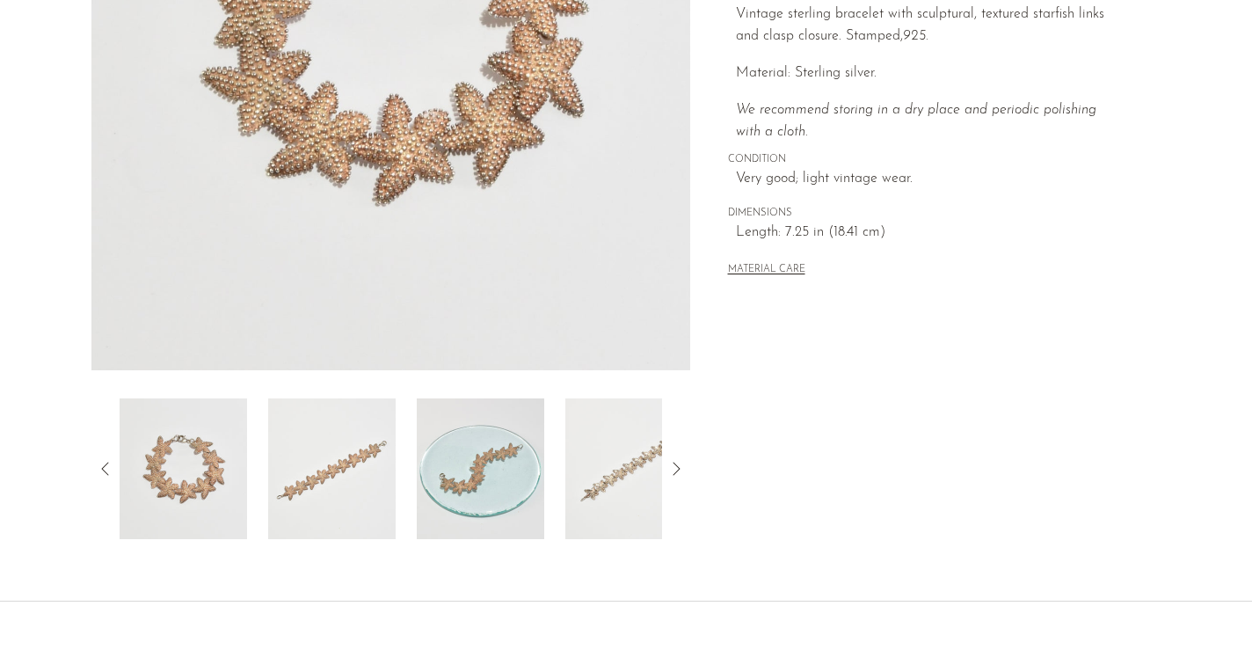
scroll to position [393, 0]
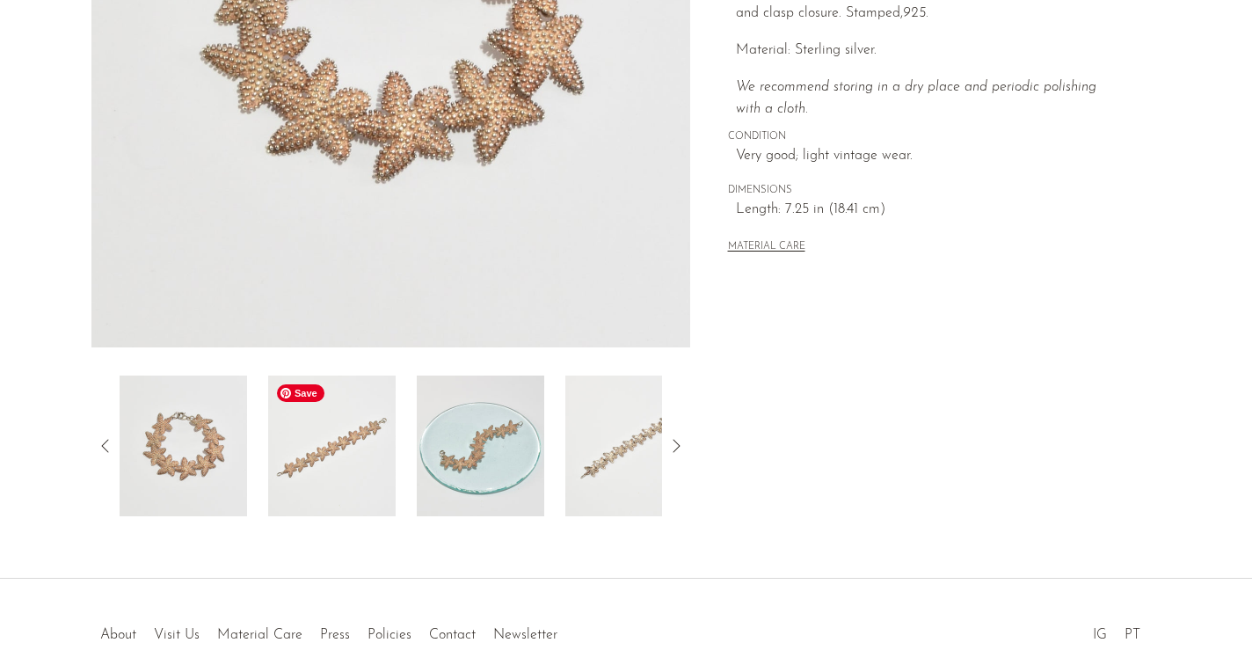
click at [336, 442] on img at bounding box center [331, 445] width 127 height 141
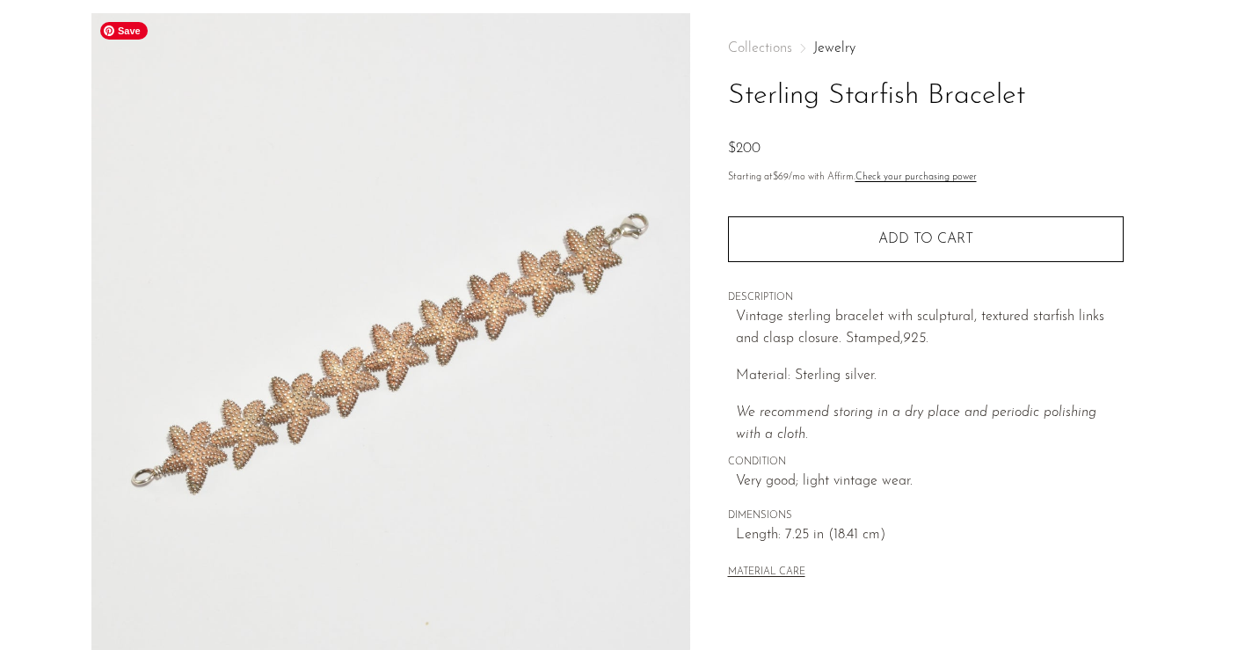
scroll to position [0, 0]
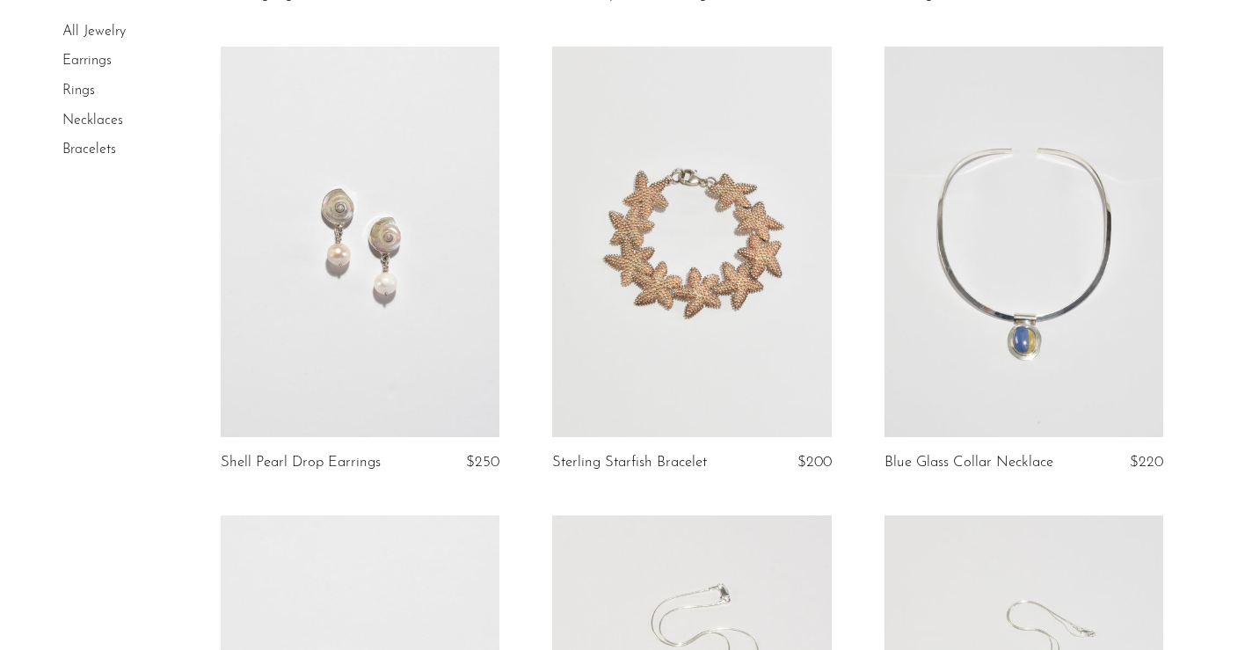
scroll to position [2002, 0]
click at [1012, 191] on link at bounding box center [1023, 242] width 279 height 390
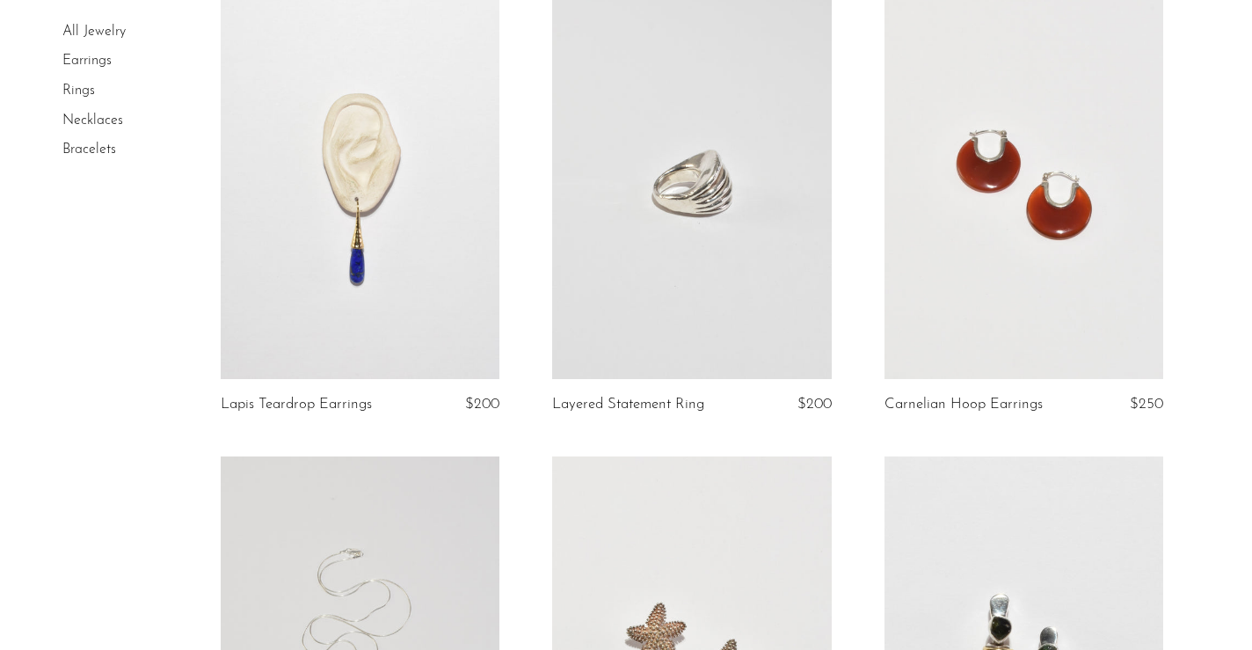
scroll to position [3013, 0]
click at [361, 307] on link at bounding box center [360, 184] width 279 height 390
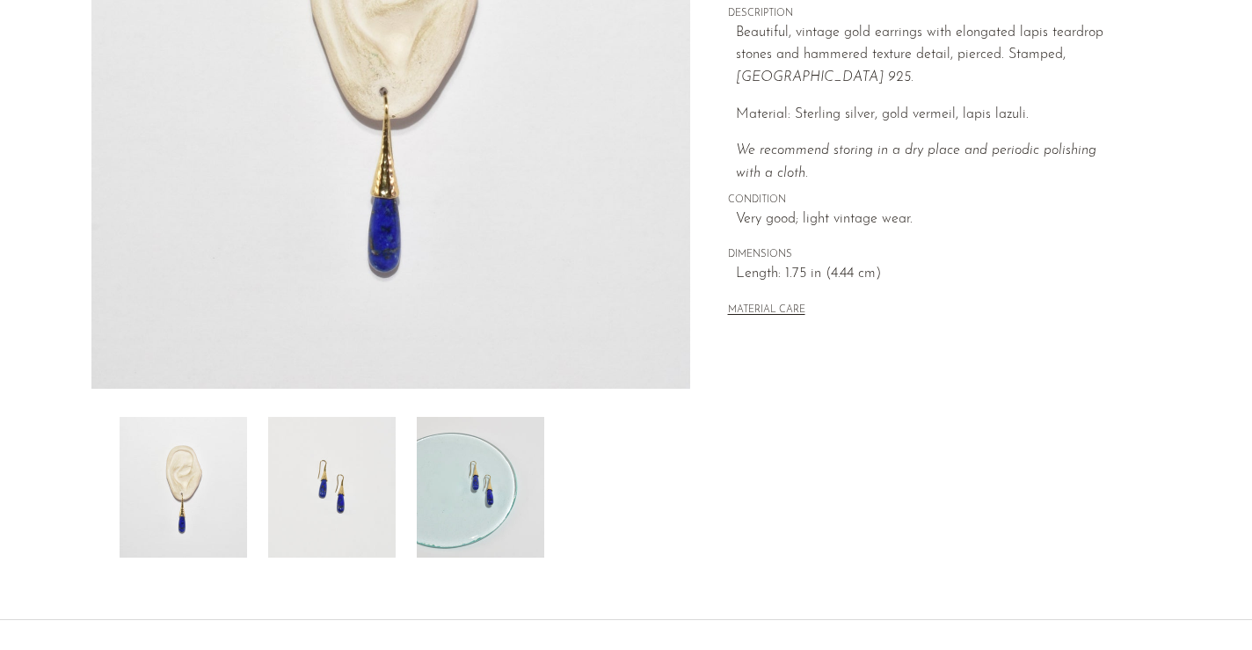
scroll to position [367, 0]
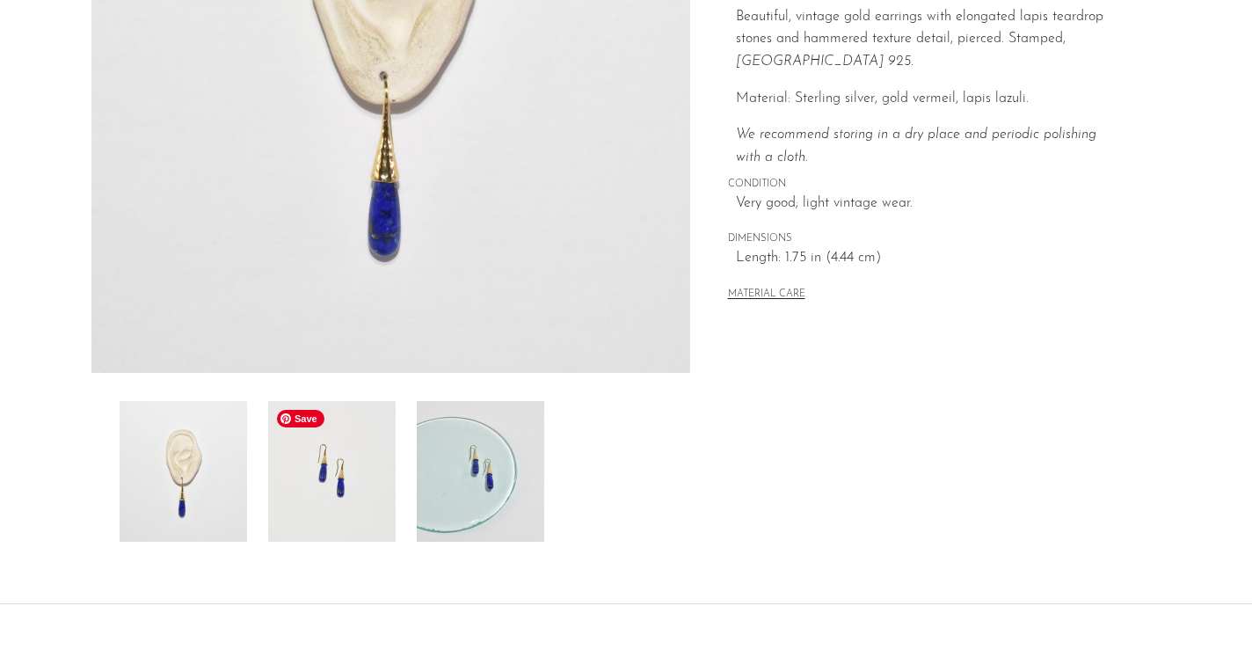
click at [301, 429] on img at bounding box center [331, 471] width 127 height 141
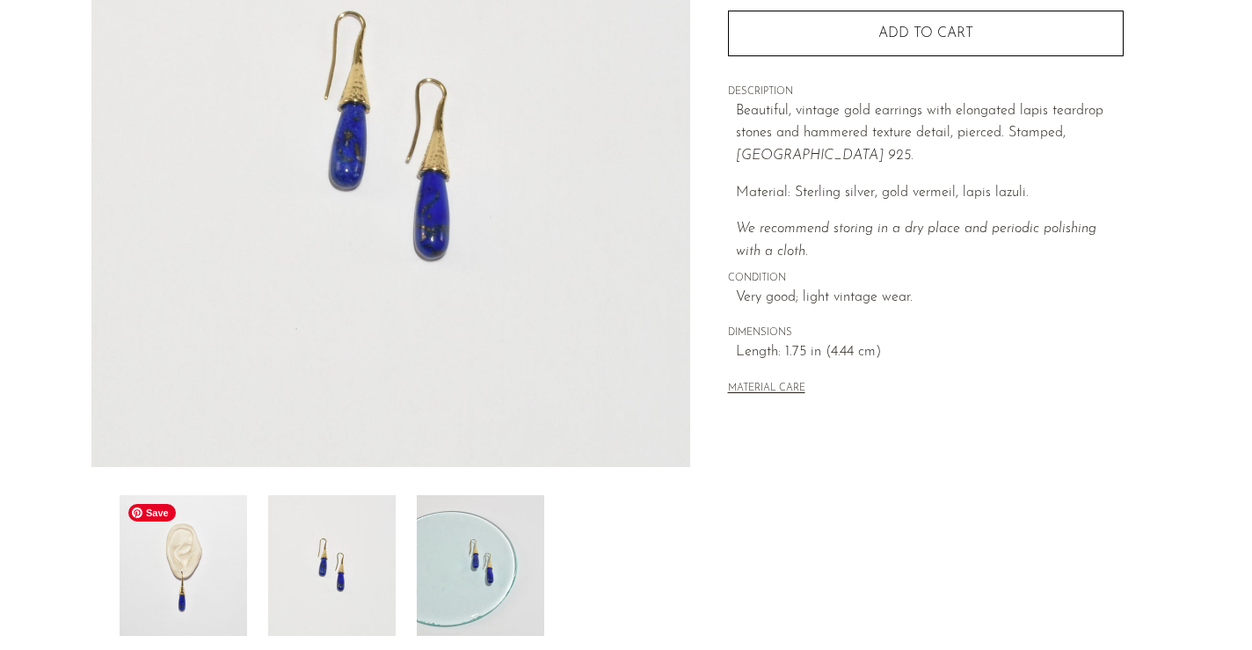
scroll to position [289, 0]
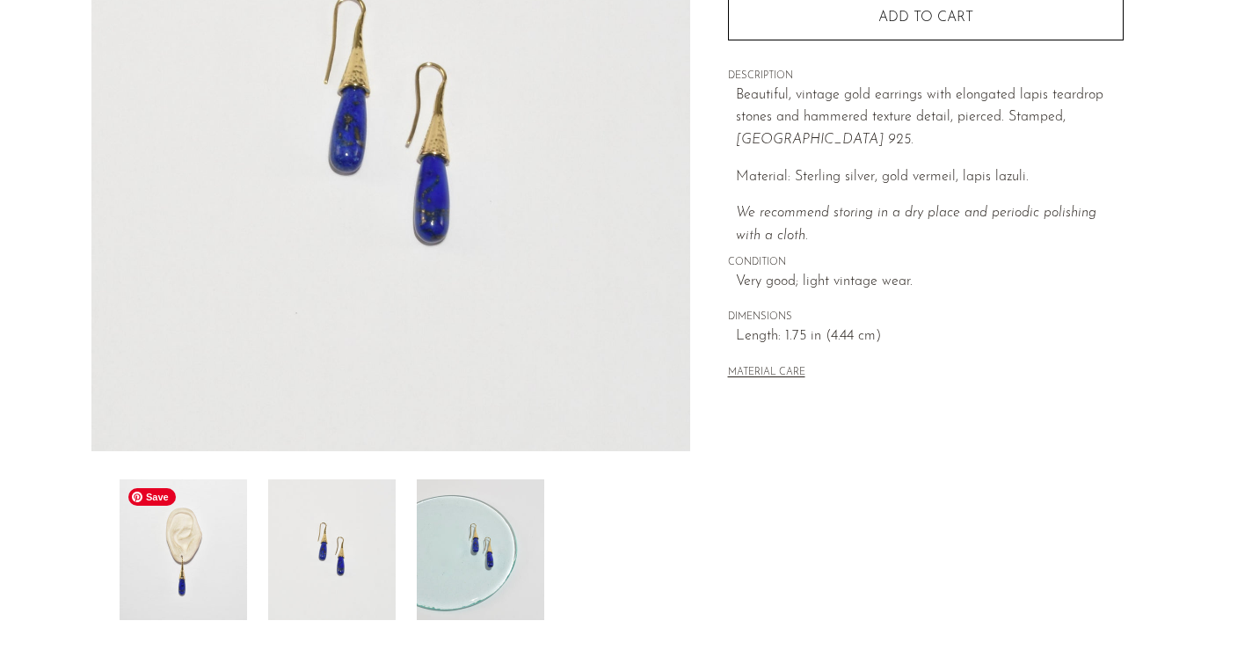
click at [170, 573] on img at bounding box center [183, 549] width 127 height 141
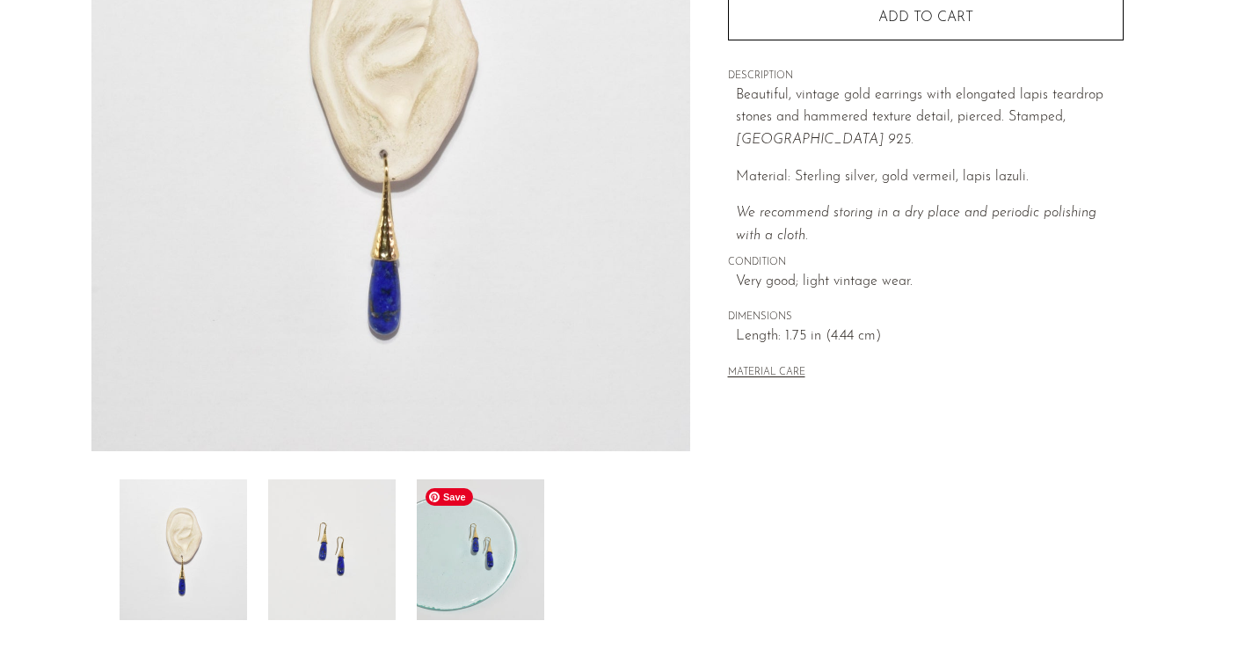
click at [493, 543] on img at bounding box center [480, 549] width 127 height 141
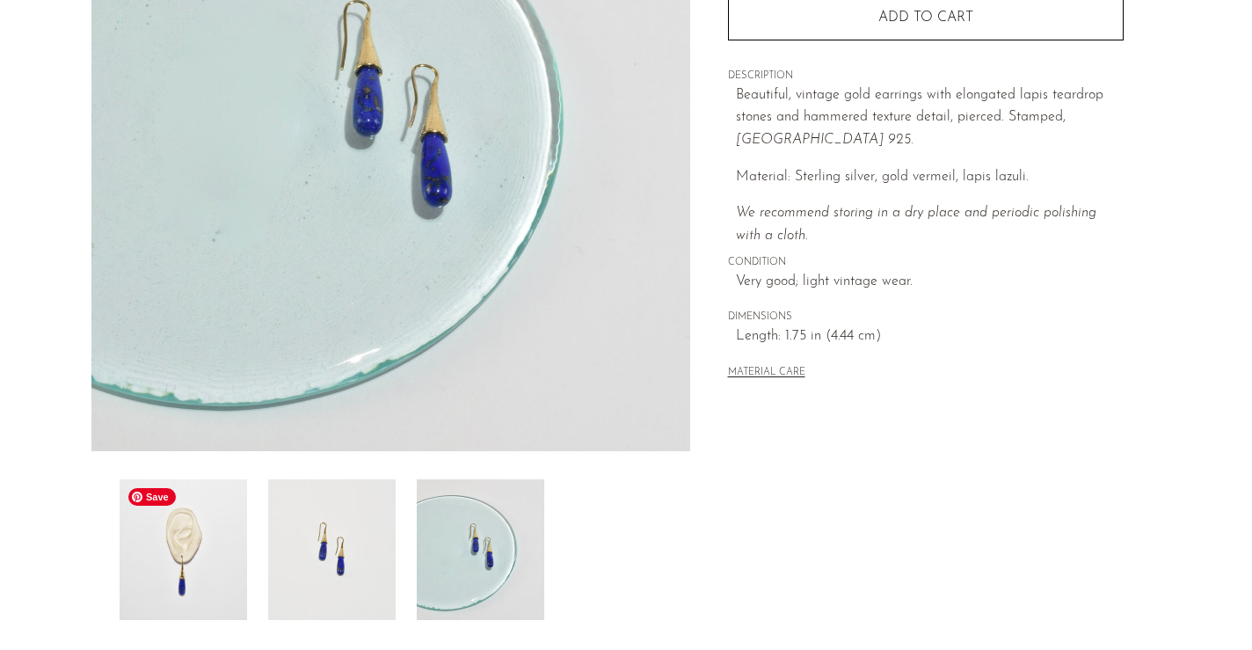
click at [206, 577] on img at bounding box center [183, 549] width 127 height 141
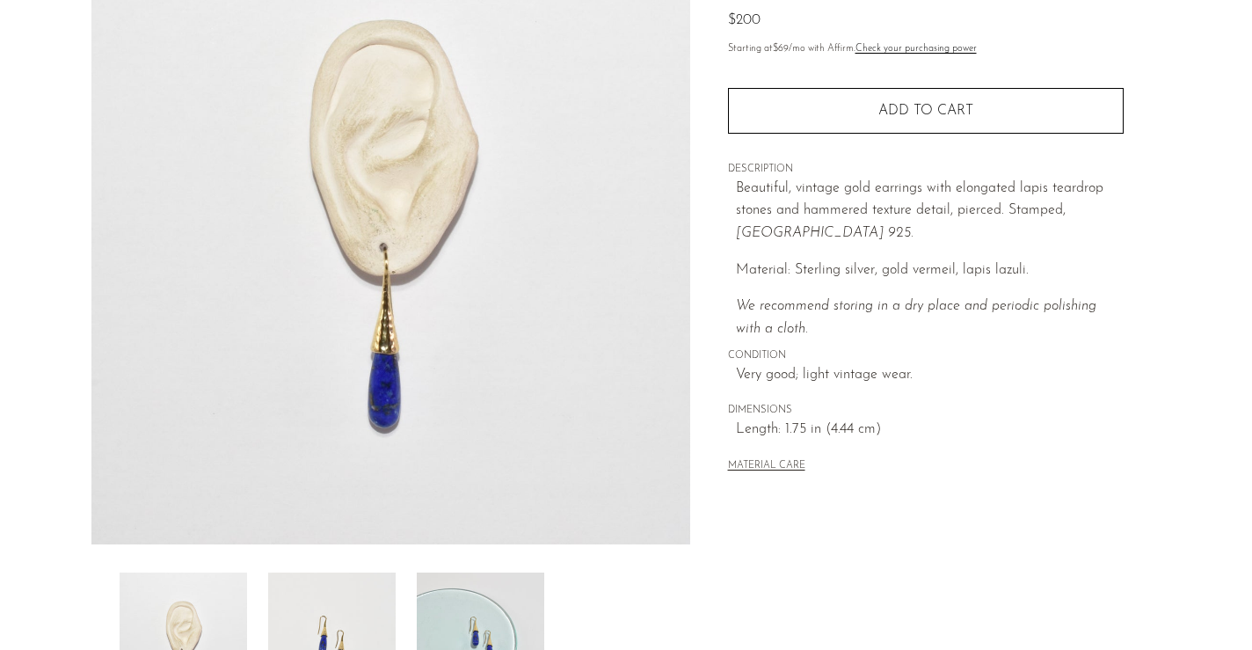
scroll to position [353, 0]
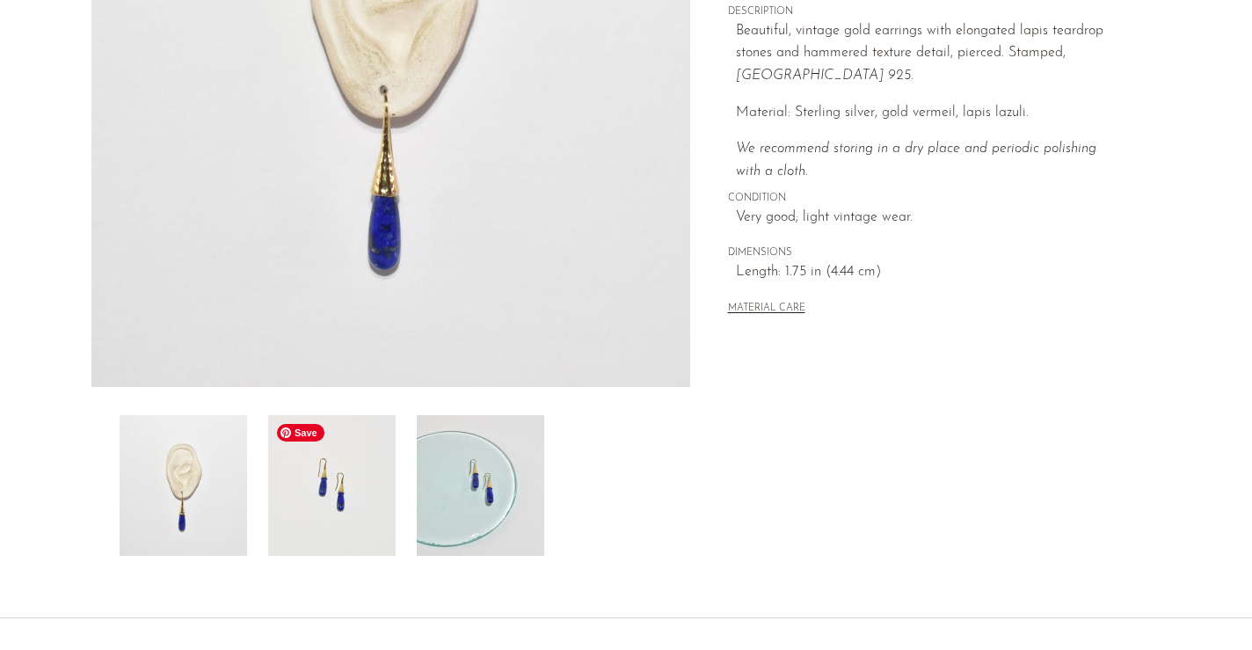
click at [312, 453] on img at bounding box center [331, 485] width 127 height 141
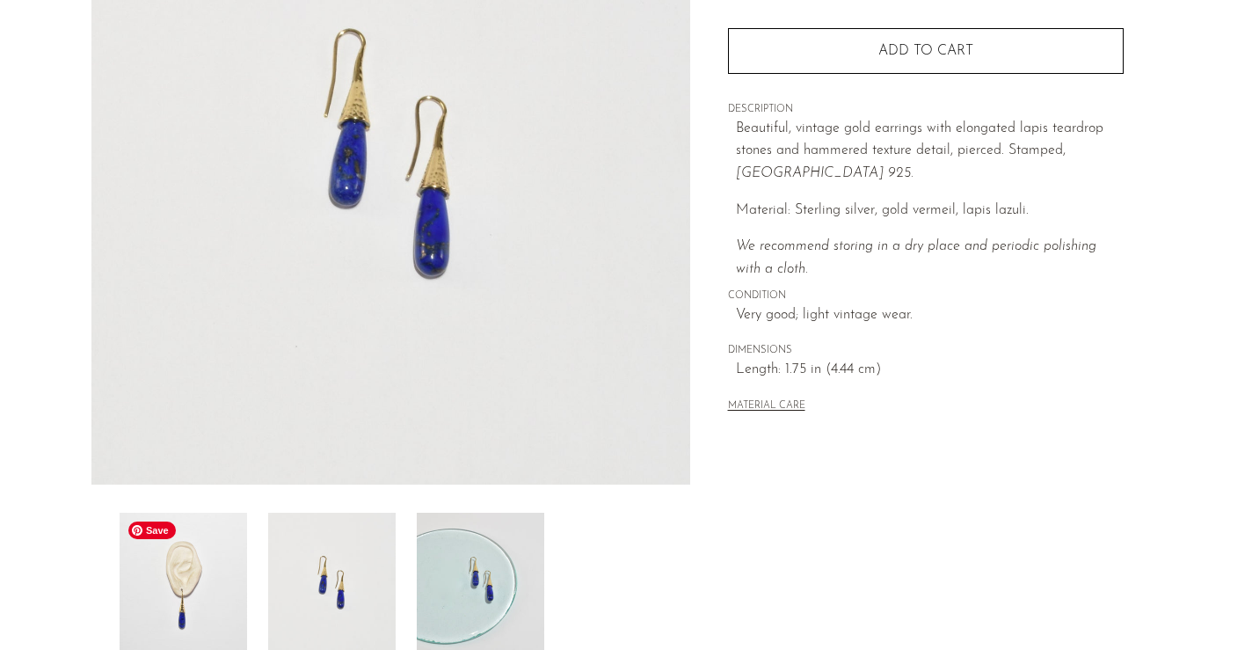
scroll to position [244, 0]
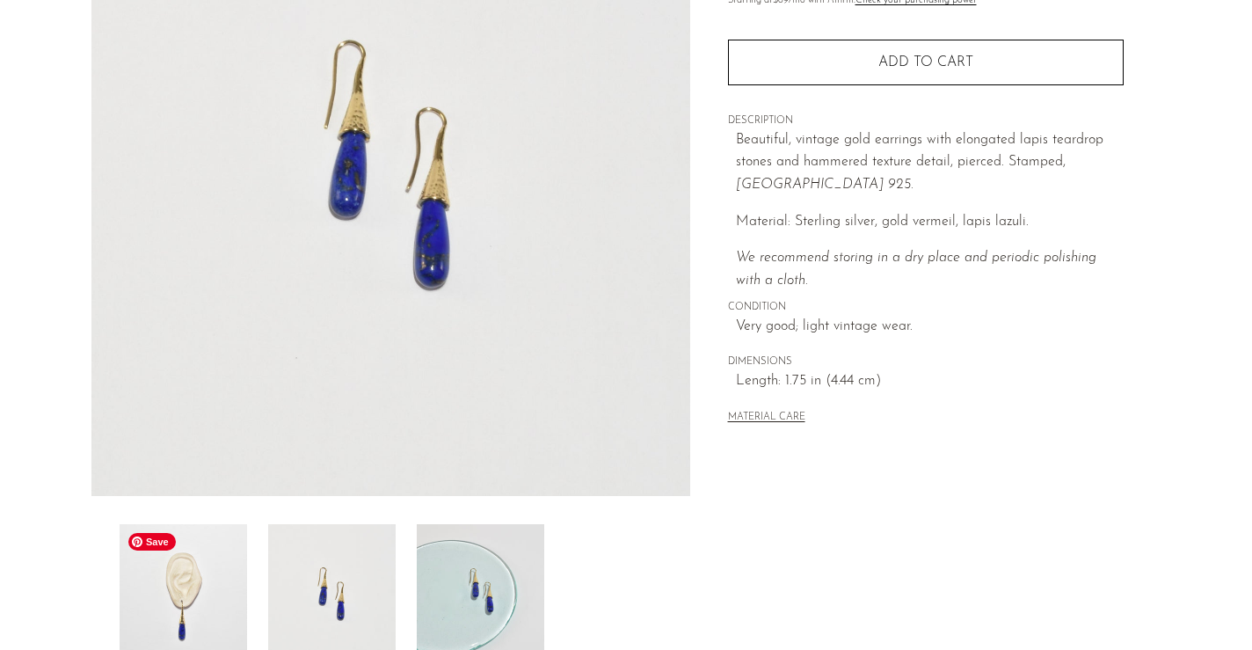
click at [185, 600] on img at bounding box center [183, 594] width 127 height 141
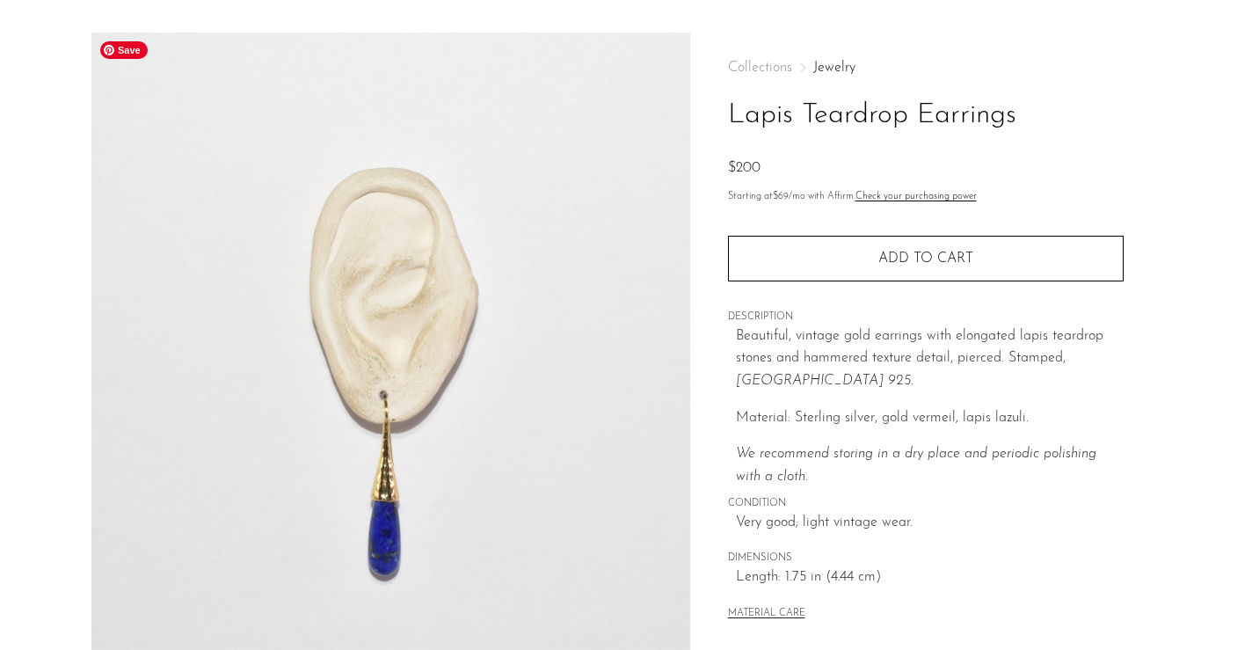
scroll to position [36, 0]
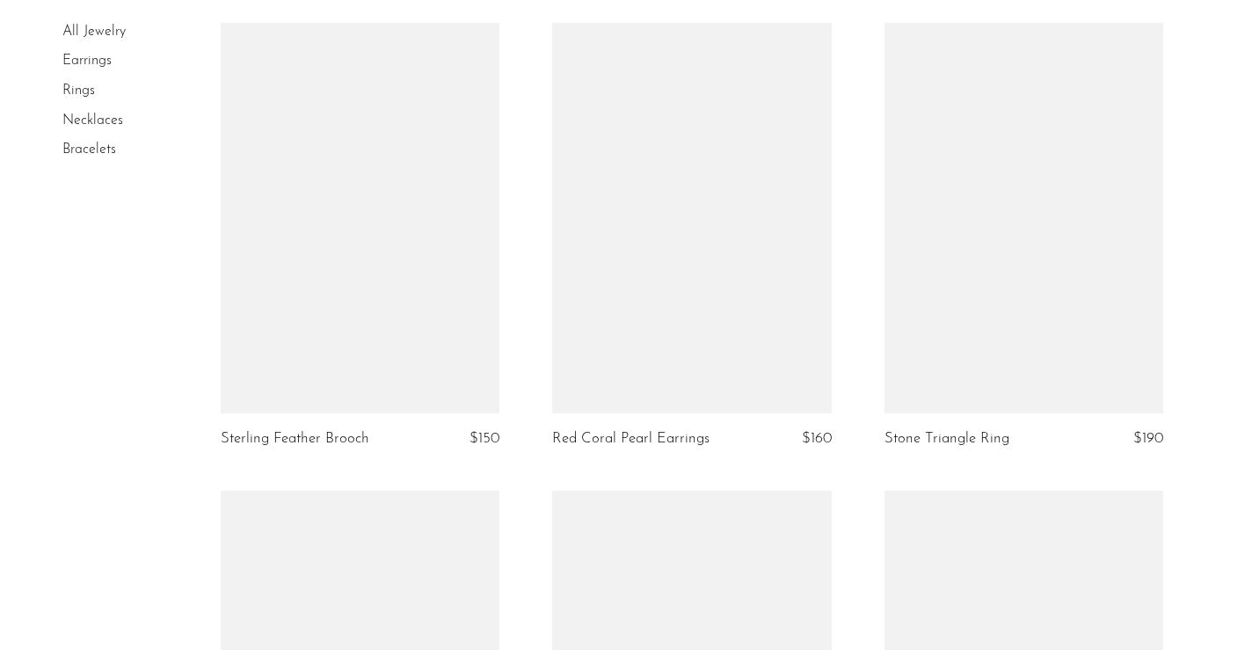
scroll to position [4409, 0]
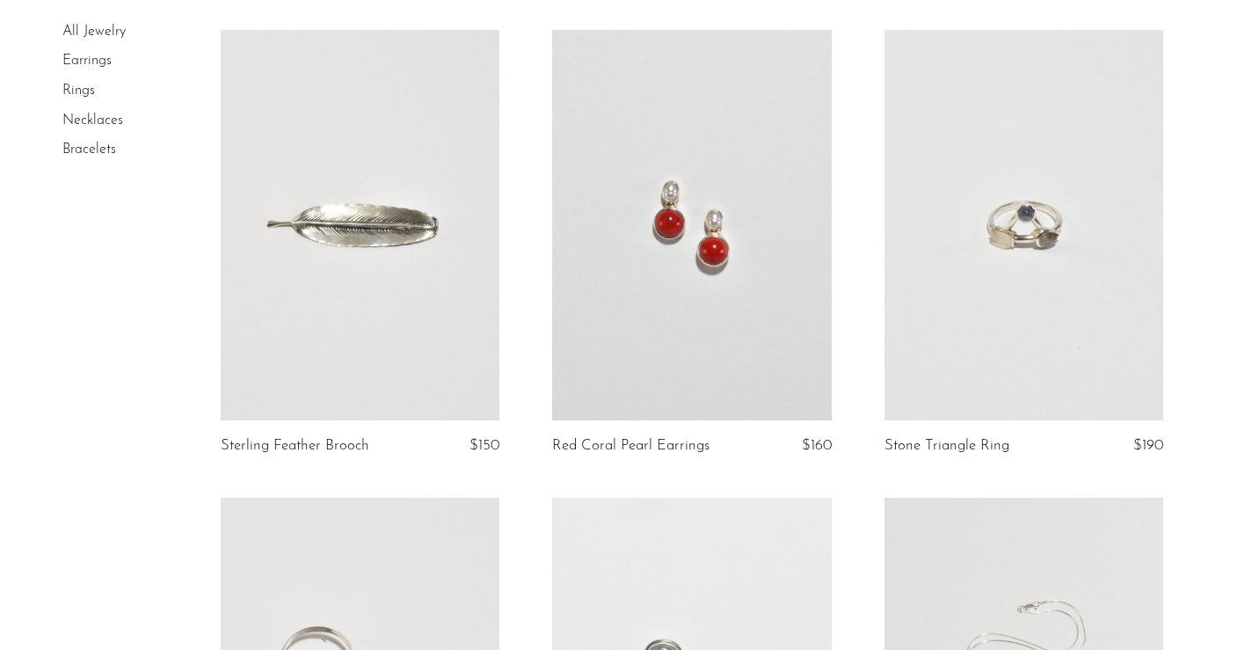
click at [718, 254] on link at bounding box center [691, 225] width 279 height 390
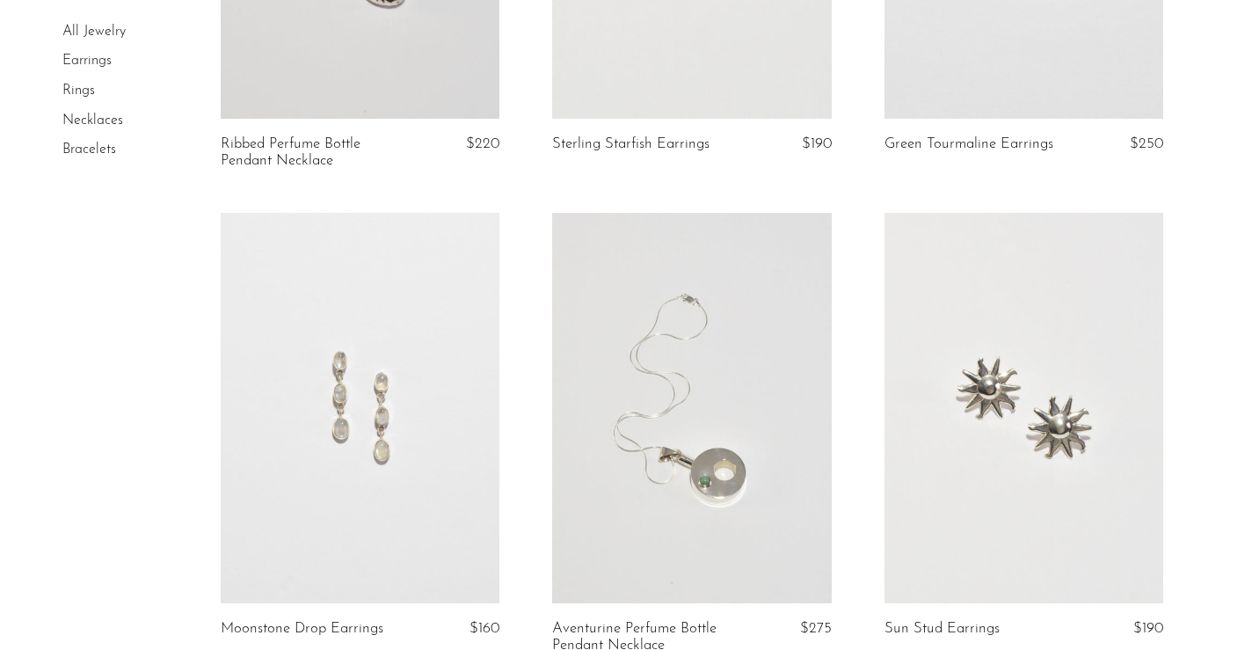
scroll to position [3789, 0]
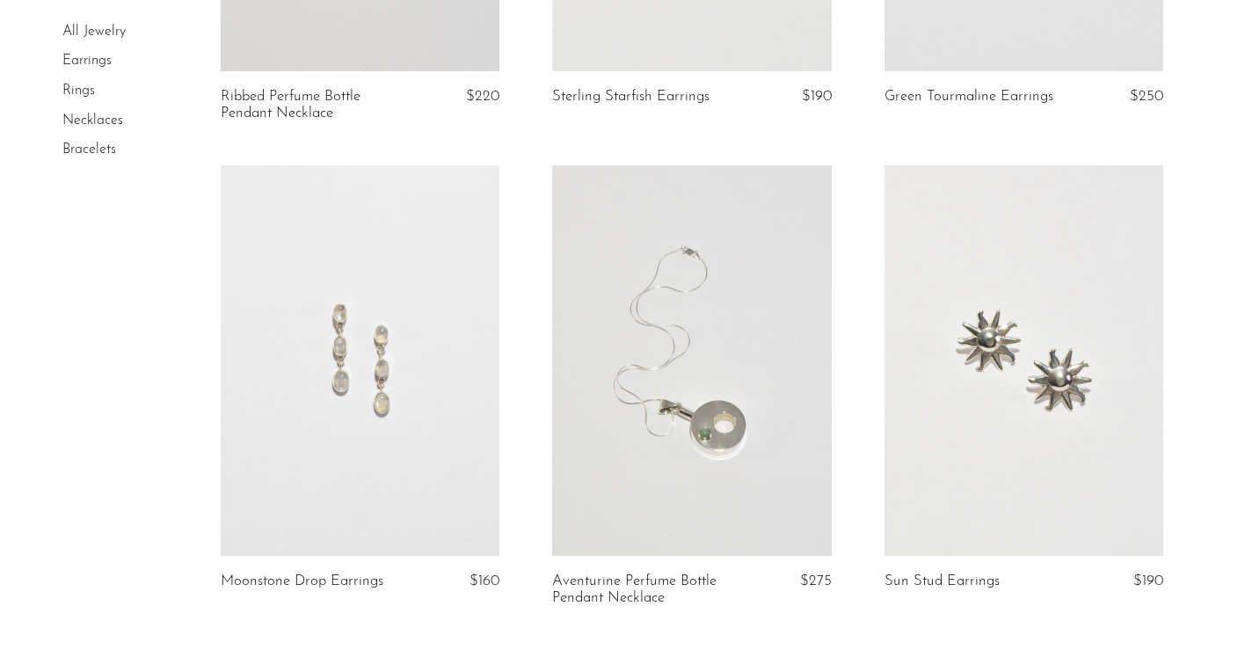
click at [343, 330] on link at bounding box center [360, 360] width 279 height 390
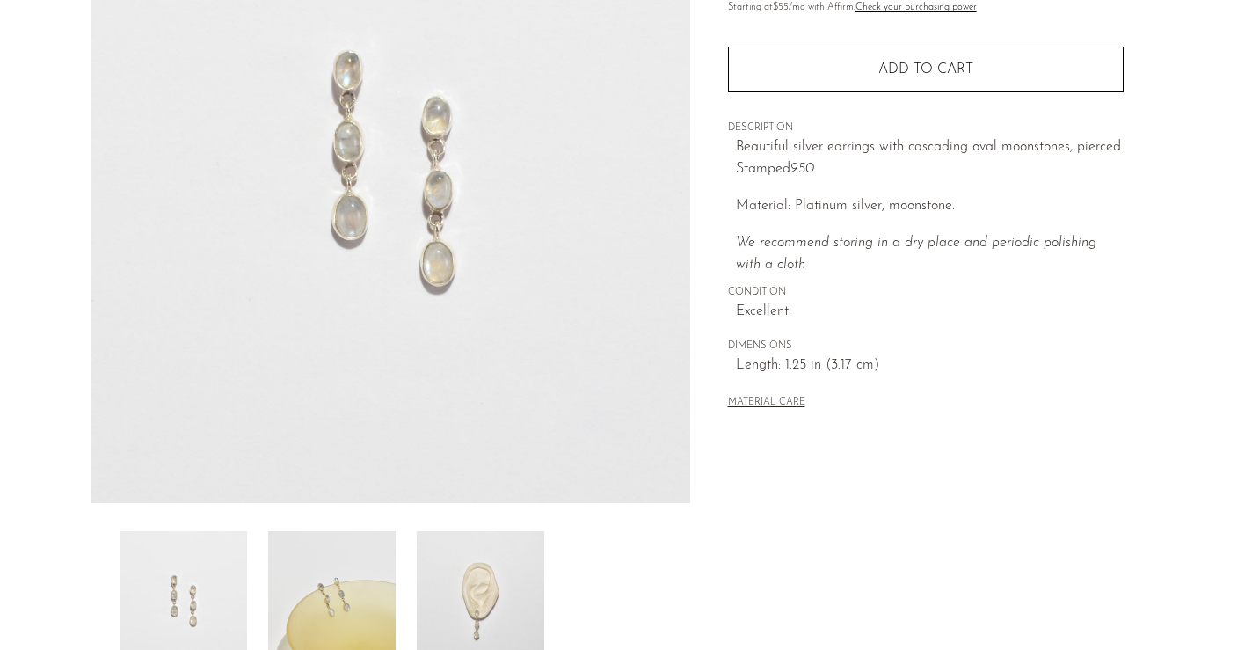
scroll to position [259, 0]
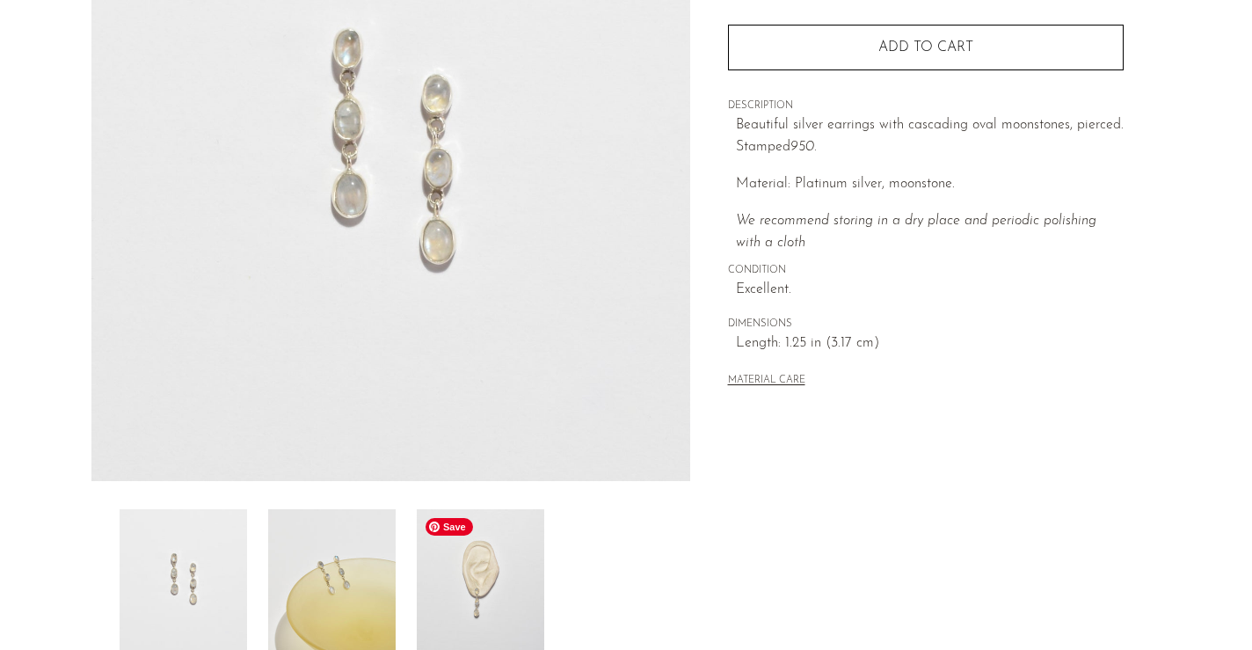
click at [465, 546] on img at bounding box center [480, 579] width 127 height 141
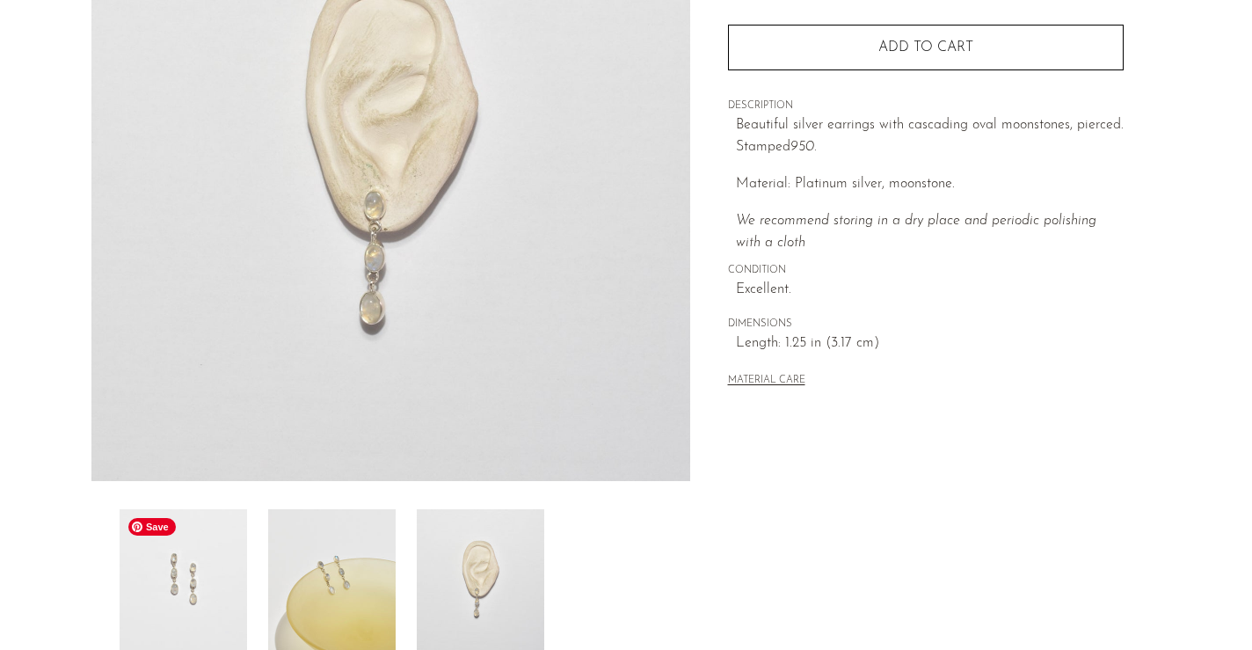
click at [219, 617] on img at bounding box center [183, 579] width 127 height 141
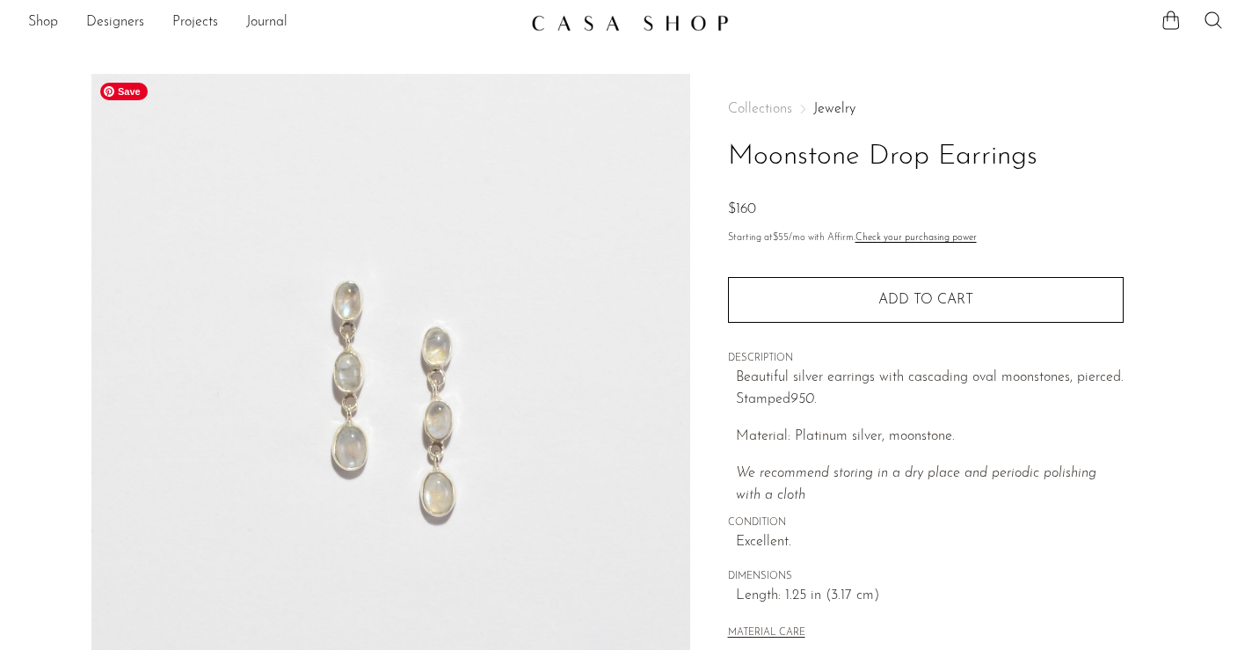
scroll to position [3, 0]
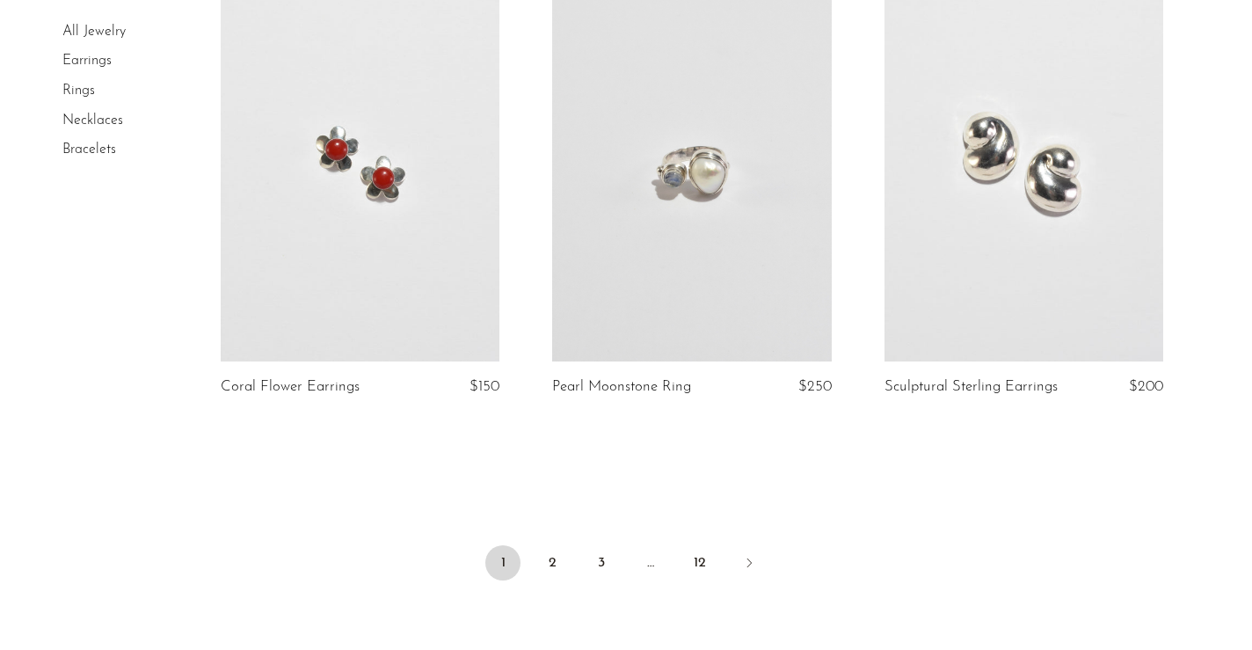
scroll to position [5429, 0]
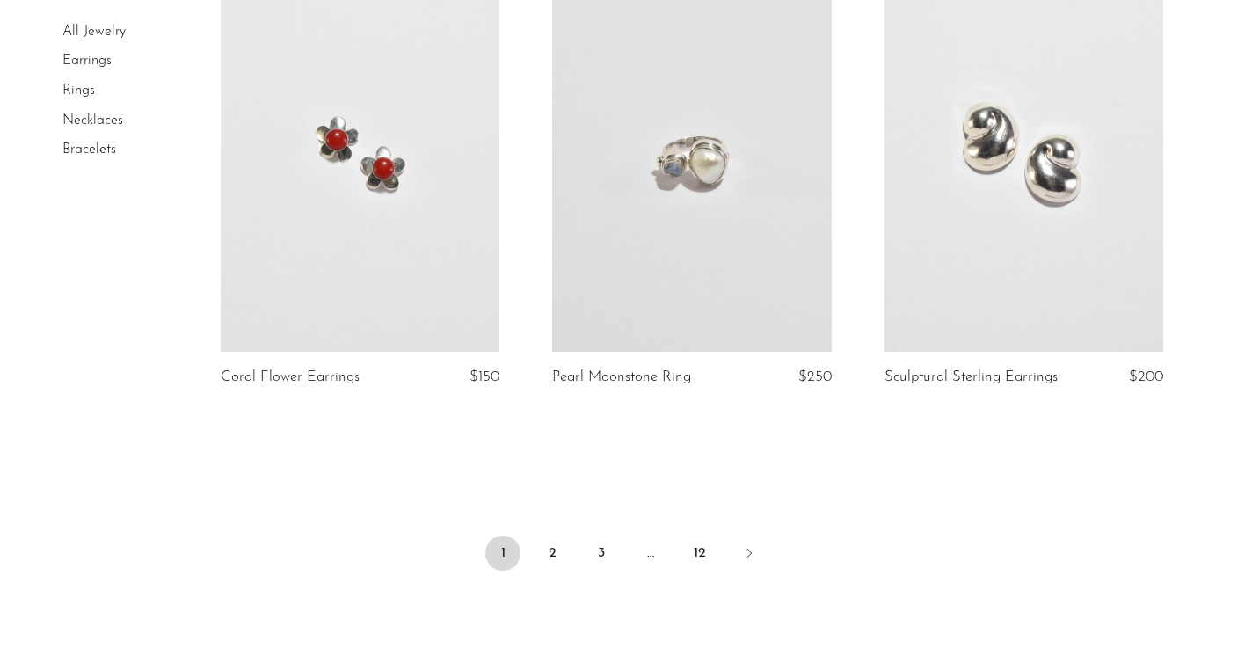
click at [995, 222] on link at bounding box center [1023, 156] width 279 height 390
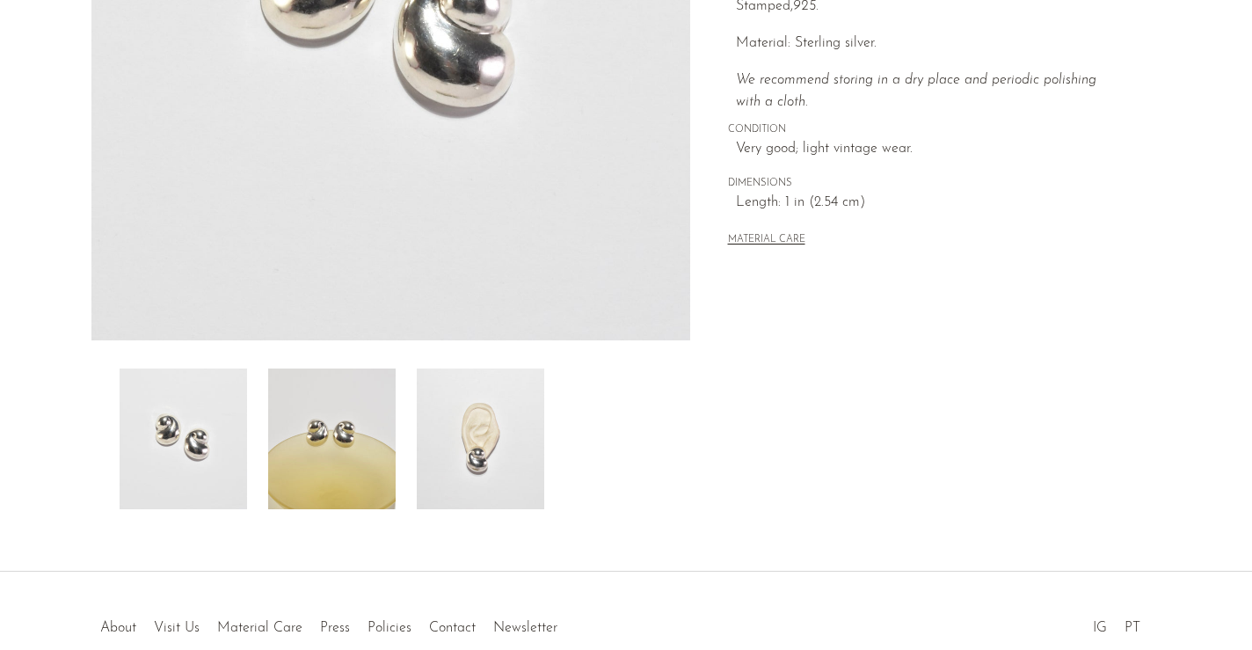
scroll to position [418, 0]
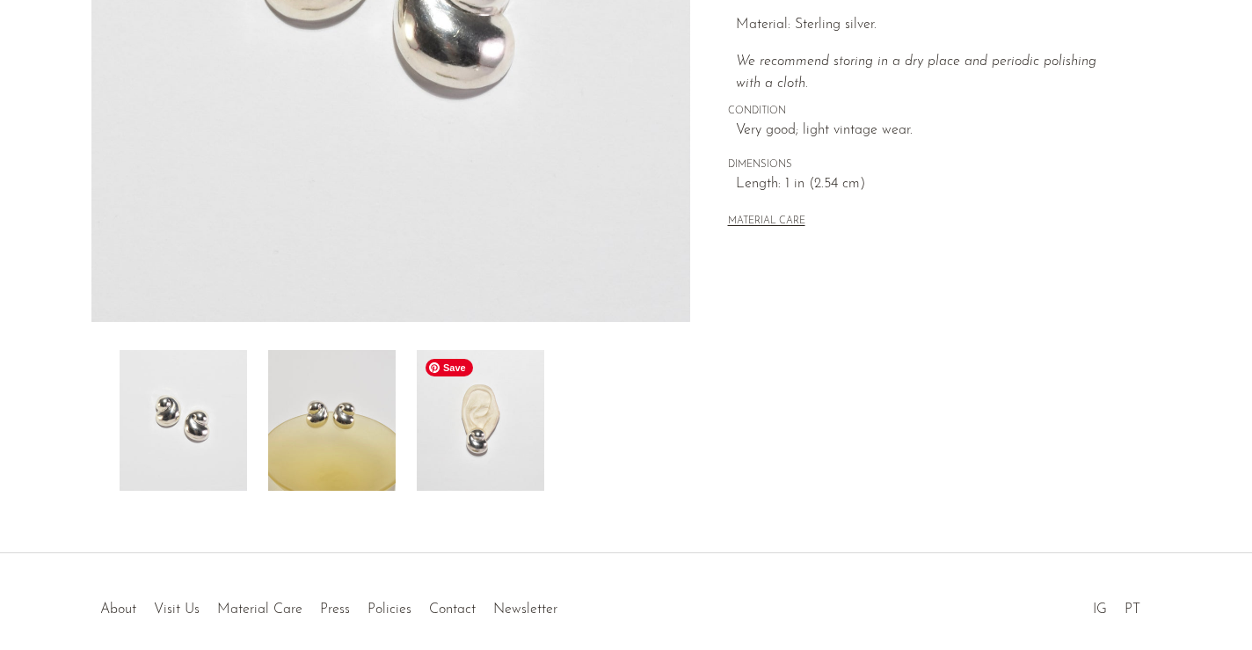
click at [487, 427] on img at bounding box center [480, 420] width 127 height 141
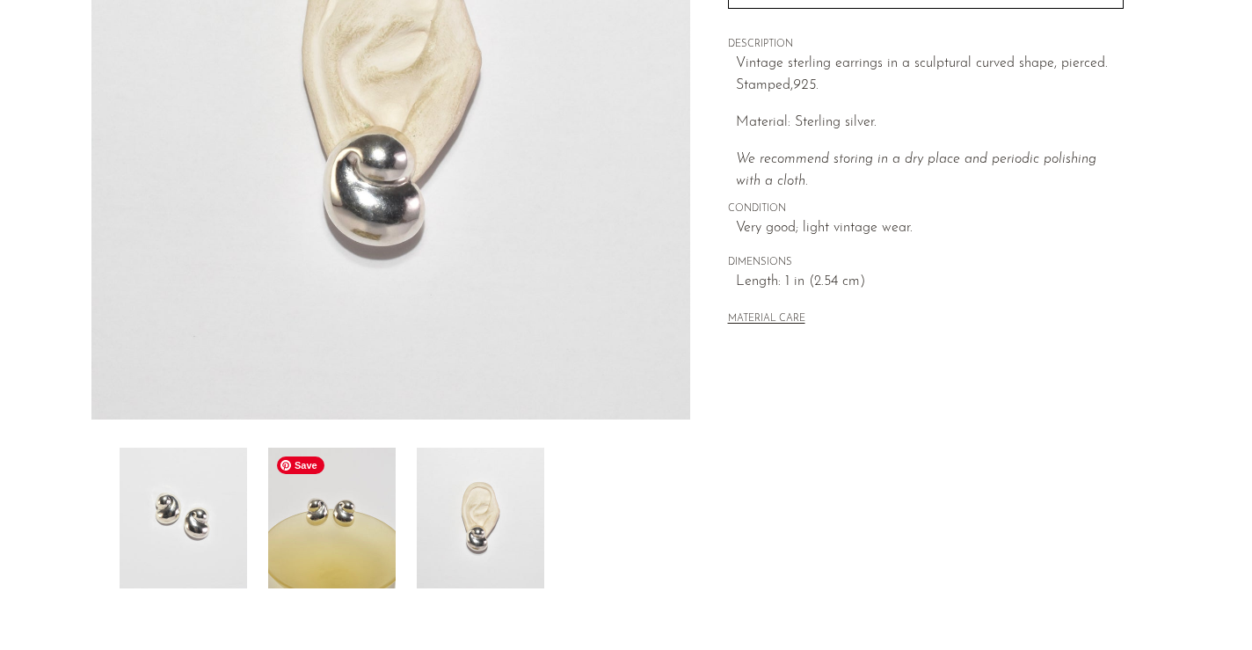
scroll to position [316, 0]
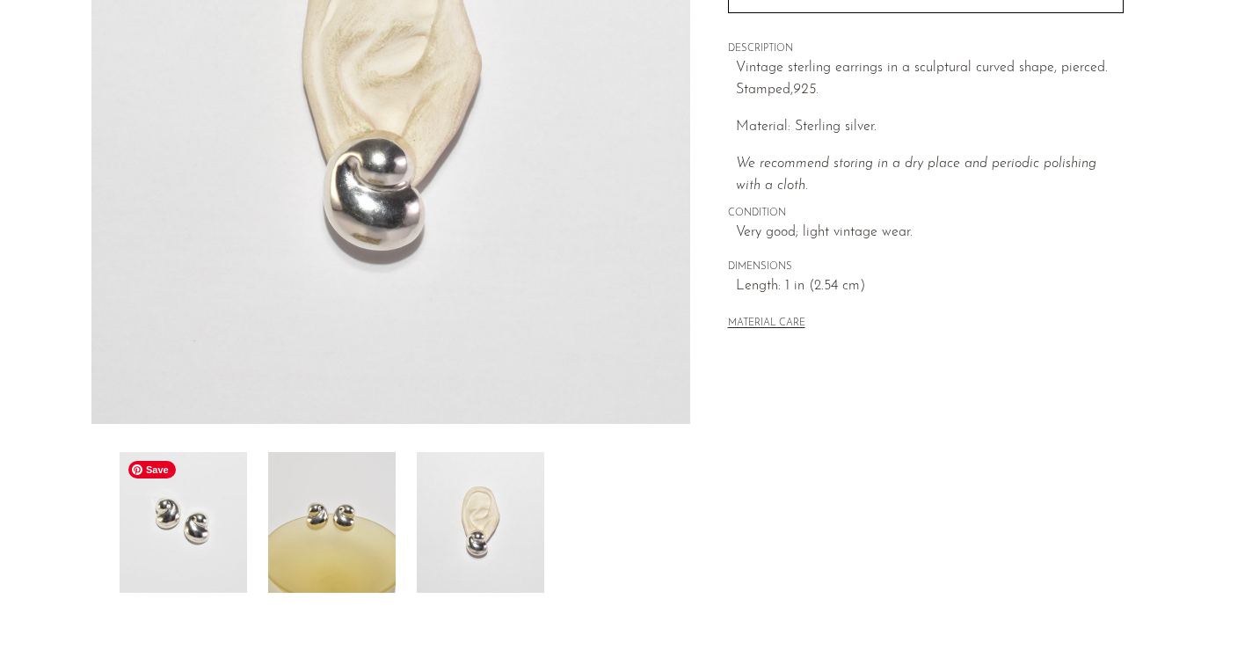
click at [207, 548] on img at bounding box center [183, 522] width 127 height 141
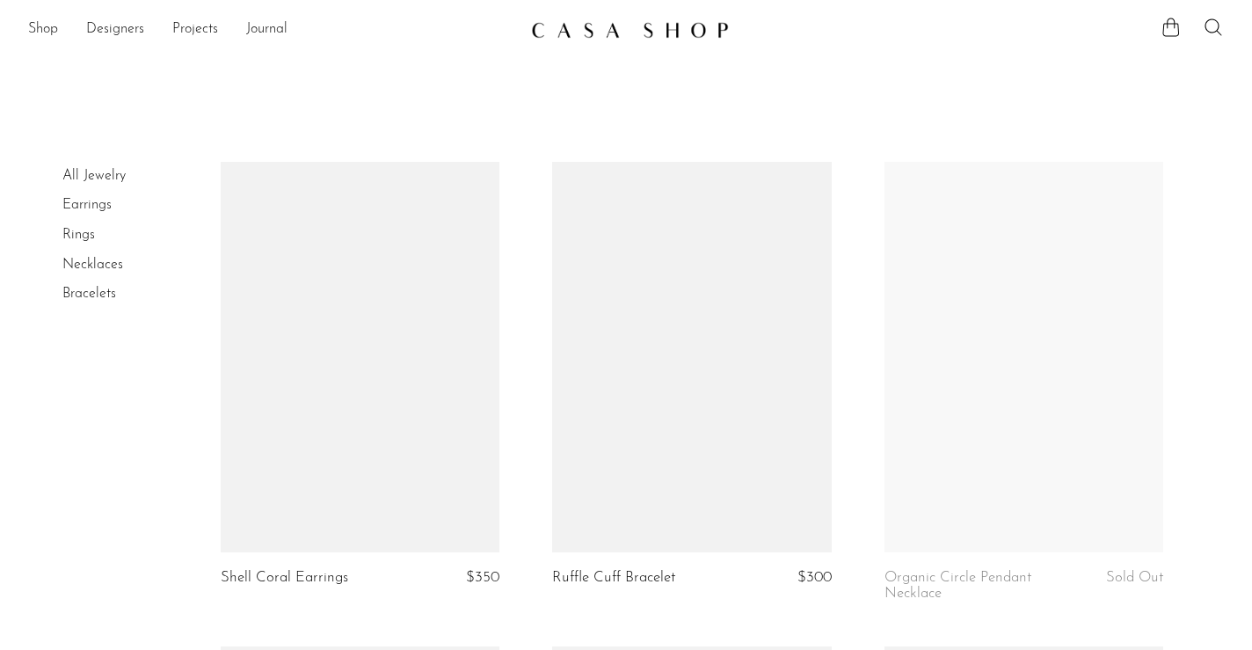
scroll to position [5429, 0]
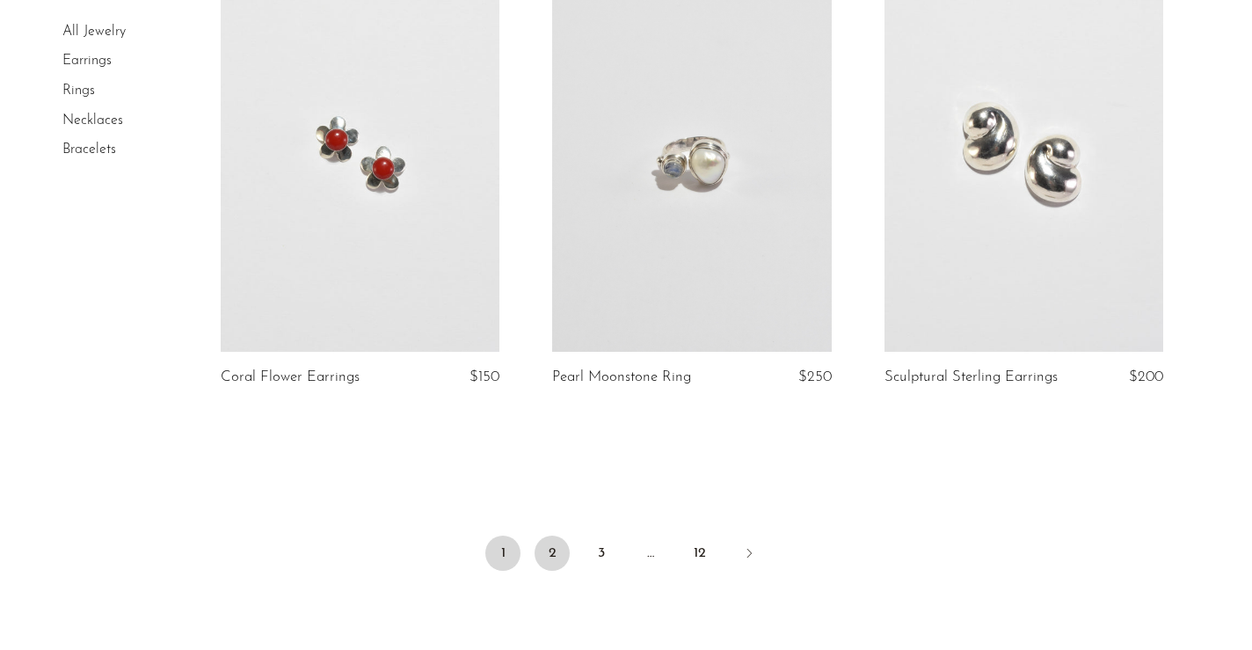
click at [555, 562] on link "2" at bounding box center [551, 552] width 35 height 35
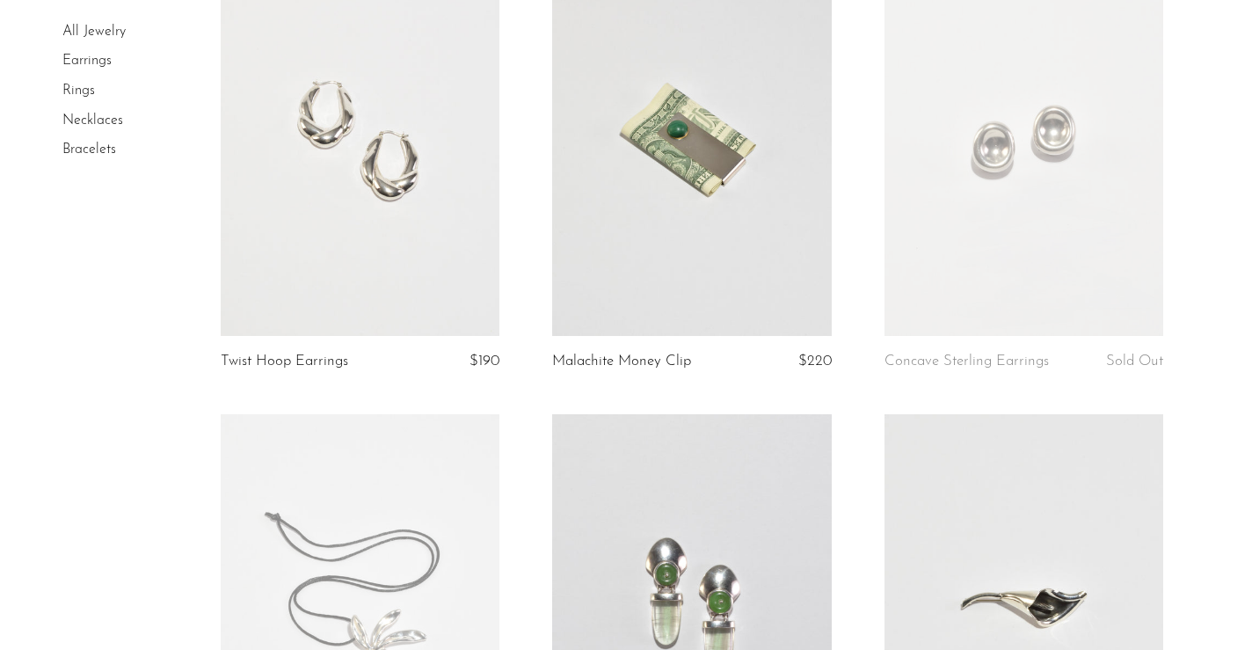
scroll to position [683, 0]
click at [356, 238] on link at bounding box center [360, 141] width 279 height 390
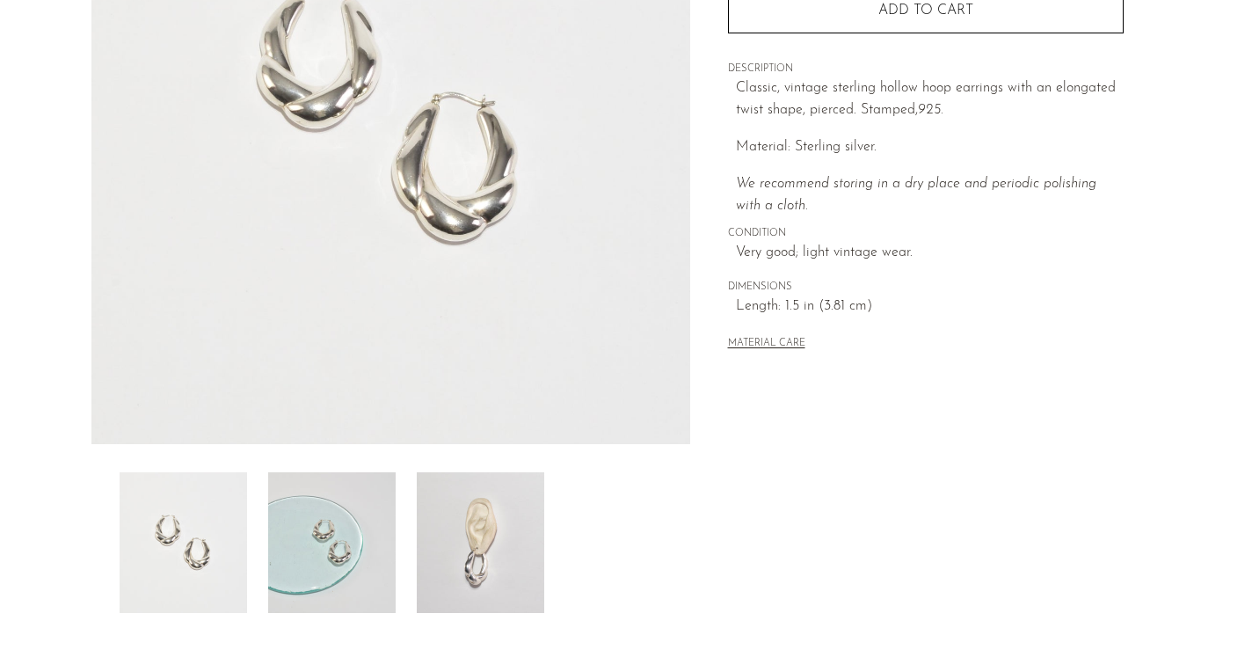
scroll to position [303, 0]
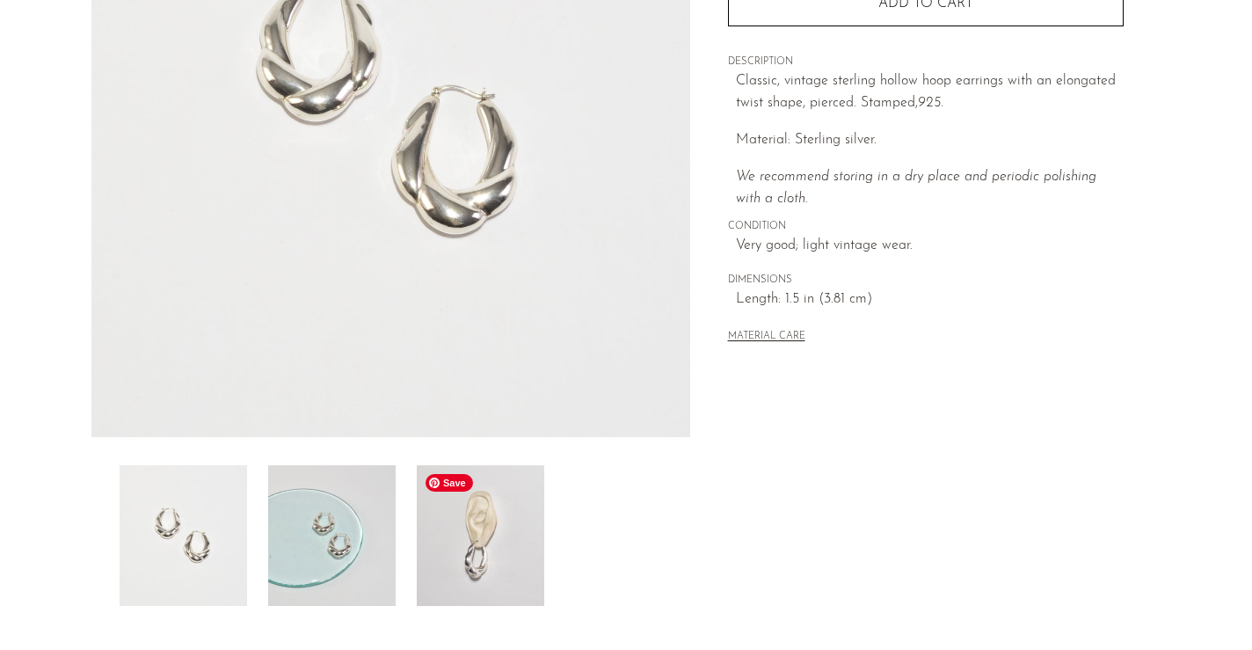
click at [451, 545] on img at bounding box center [480, 535] width 127 height 141
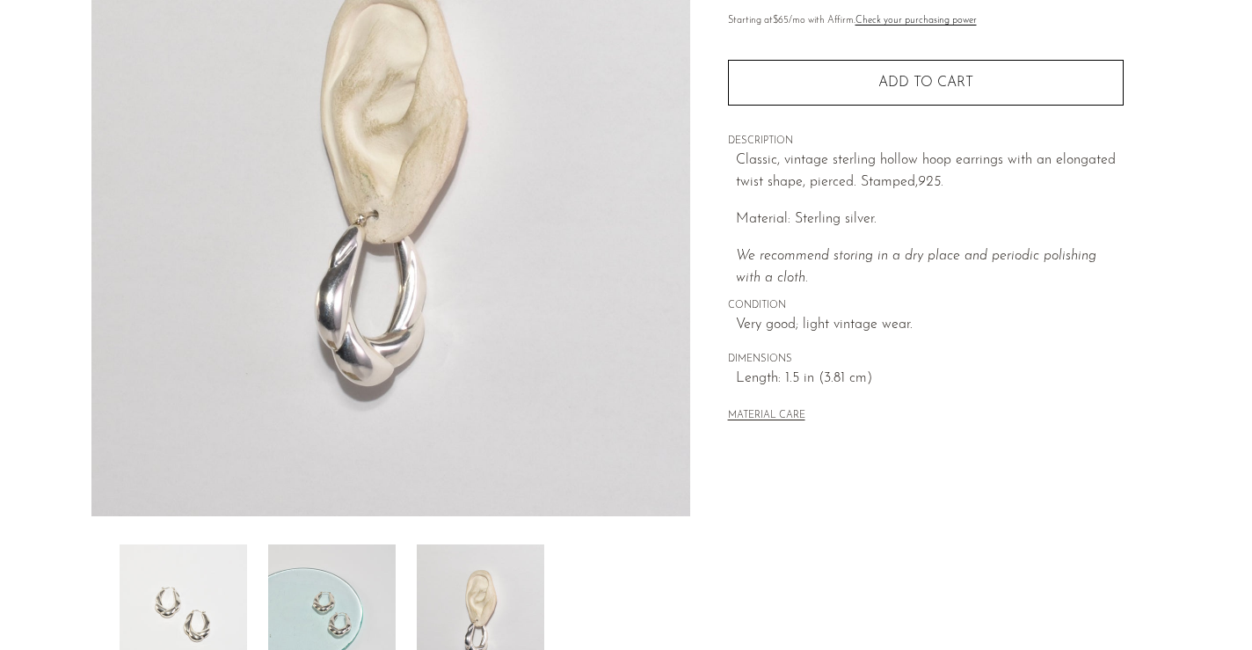
scroll to position [208, 0]
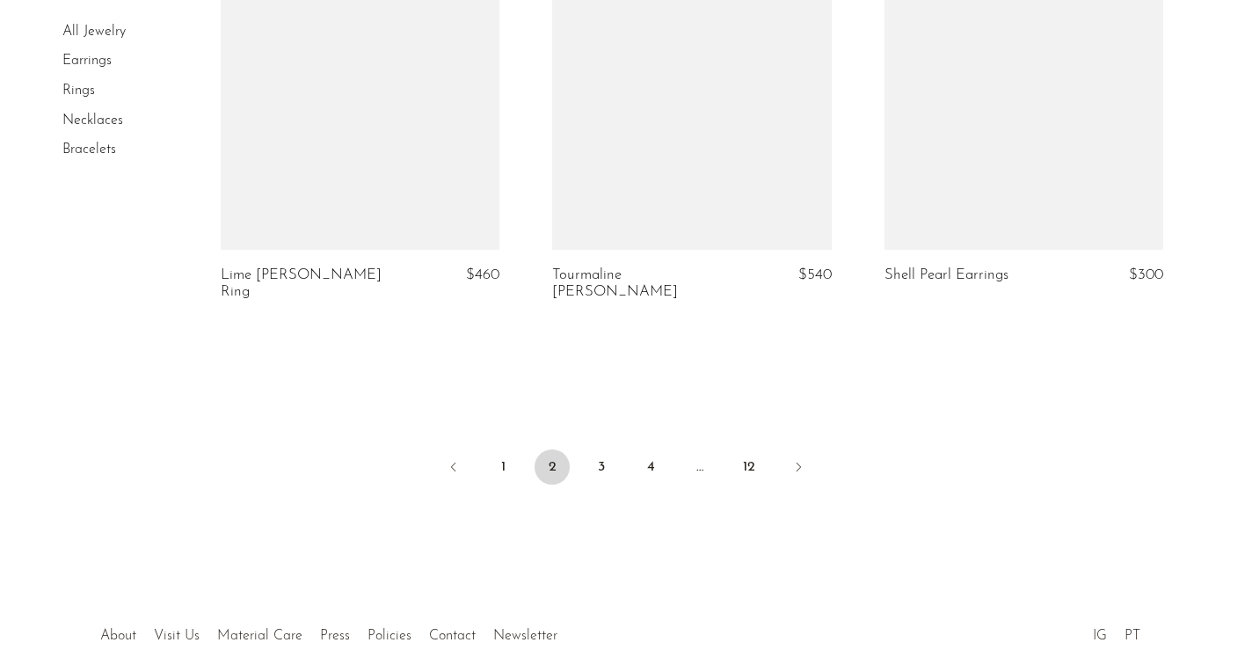
scroll to position [5533, 0]
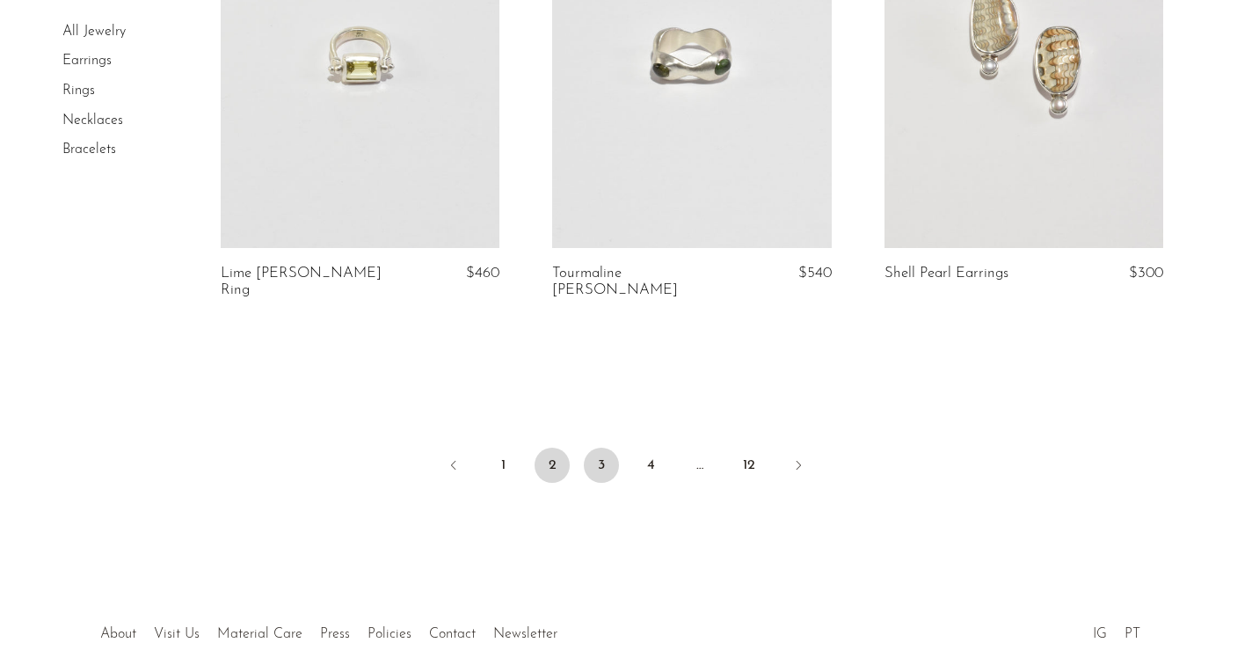
click at [610, 449] on link "3" at bounding box center [601, 464] width 35 height 35
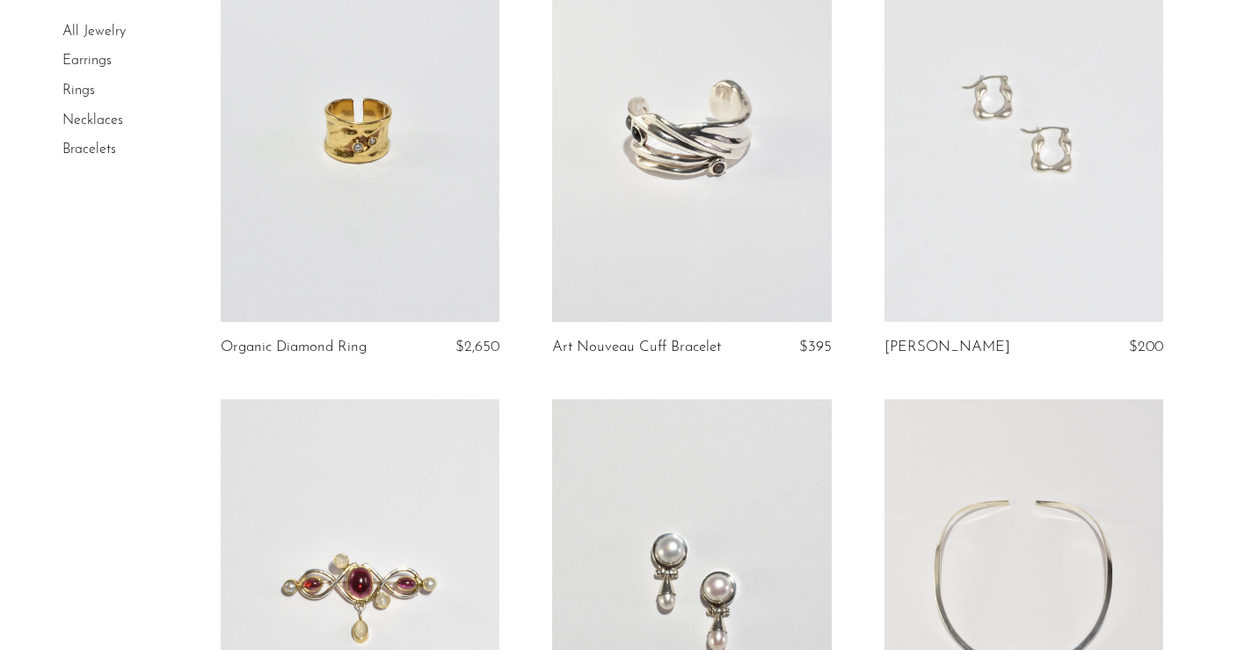
scroll to position [2660, 0]
